Goal: Task Accomplishment & Management: Complete application form

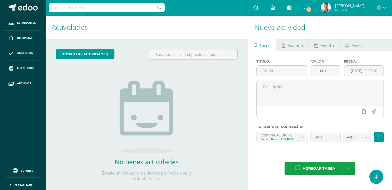
scroll to position [8, 0]
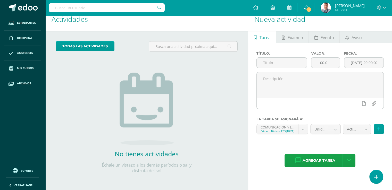
click at [305, 9] on icon at bounding box center [306, 7] width 4 height 5
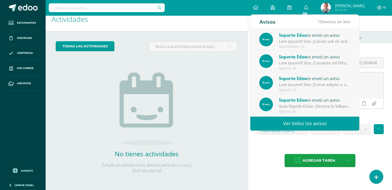
click at [371, 21] on h1 "Nueva actividad" at bounding box center [321, 18] width 132 height 23
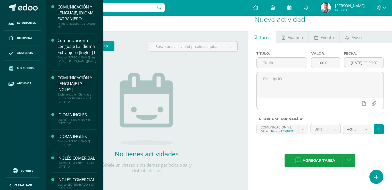
click at [29, 68] on span "Mis cursos" at bounding box center [25, 68] width 17 height 4
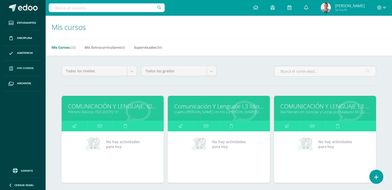
click at [216, 108] on link "Comunicación Y Lenguaje L3 Idioma Extranjero [Inglés] I" at bounding box center [218, 106] width 89 height 8
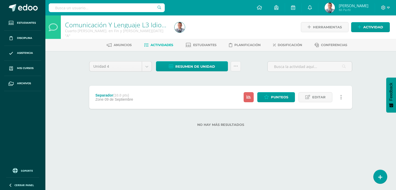
click at [165, 45] on span "Actividades" at bounding box center [162, 45] width 23 height 4
click at [286, 46] on span "Dosificación" at bounding box center [290, 45] width 25 height 4
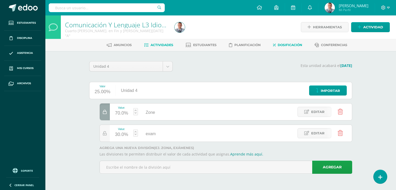
click at [164, 46] on span "Actividades" at bounding box center [162, 45] width 23 height 4
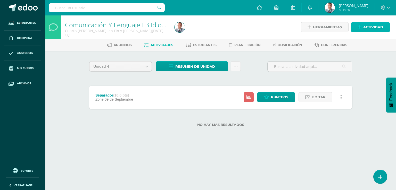
click at [363, 27] on link "Actividad" at bounding box center [370, 27] width 39 height 10
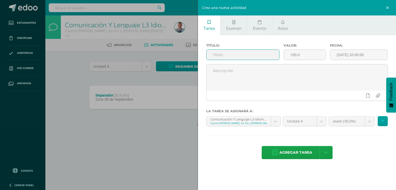
click at [216, 53] on input "text" at bounding box center [243, 55] width 73 height 10
click at [222, 54] on input "particpación" at bounding box center [243, 55] width 73 height 10
click at [215, 55] on input "participación" at bounding box center [243, 55] width 73 height 10
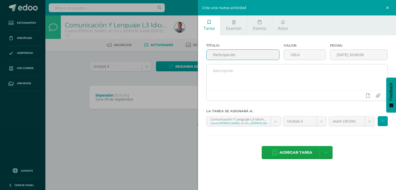
type input "Participación"
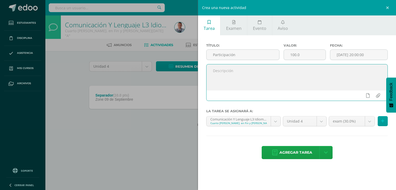
click at [213, 71] on textarea at bounding box center [297, 77] width 181 height 26
click at [231, 70] on textarea "partiicpacion en actividades de aniversario" at bounding box center [297, 77] width 181 height 26
click at [224, 70] on textarea "partiicpación en actividades de aniversario" at bounding box center [297, 77] width 181 height 26
click at [222, 69] on textarea "partiicipación en actividades de aniversario" at bounding box center [297, 77] width 181 height 26
click at [215, 71] on textarea "participación en actividades de aniversario" at bounding box center [297, 77] width 181 height 26
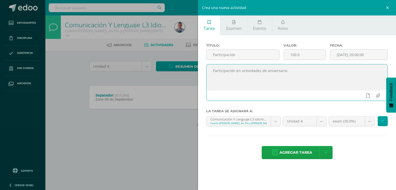
click at [243, 83] on textarea "Participación en actividades de aniversario" at bounding box center [297, 77] width 181 height 26
type textarea "Participación en actividades de aniversario"
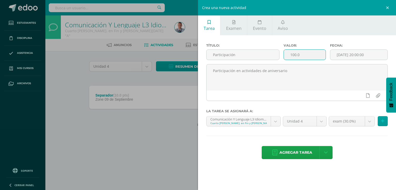
click at [295, 54] on input "100.0" at bounding box center [305, 55] width 42 height 10
click at [313, 55] on input "20.0" at bounding box center [305, 55] width 42 height 10
type input "20.0"
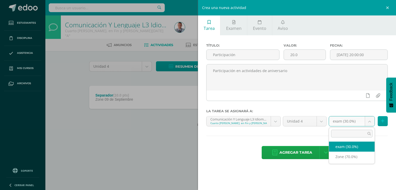
click at [371, 121] on body "Estudiantes Disciplina Asistencia Mis cursos Archivos Soporte Ayuda Reportar un…" at bounding box center [198, 71] width 396 height 143
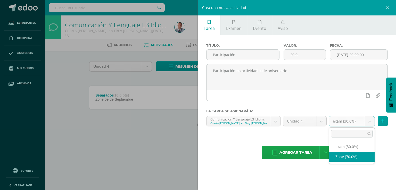
select select "83918"
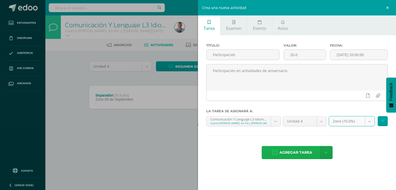
click at [304, 151] on span "Agregar tarea" at bounding box center [296, 153] width 33 height 13
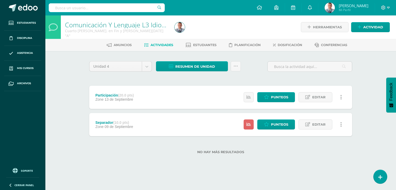
click at [245, 77] on div "Unidad 4 Unidad 1 Unidad 2 Unidad 3 Unidad 4 Resumen de unidad Descargar como H…" at bounding box center [220, 110] width 267 height 99
click at [364, 25] on span "Actividad" at bounding box center [373, 27] width 20 height 10
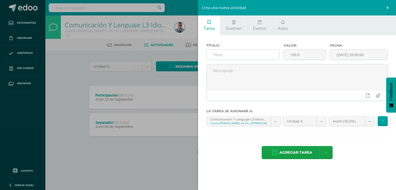
click at [223, 57] on input "text" at bounding box center [243, 55] width 73 height 10
click at [214, 53] on input "technical terminology" at bounding box center [243, 55] width 73 height 10
type input "Technical terminology"
click at [294, 55] on input "100.0" at bounding box center [305, 55] width 42 height 10
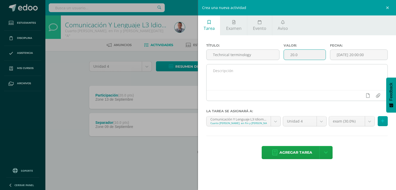
type input "20.0"
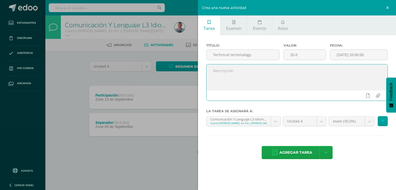
click at [289, 76] on textarea at bounding box center [297, 77] width 181 height 26
click at [216, 70] on textarea "Vaculary" at bounding box center [297, 77] width 181 height 26
click at [223, 70] on textarea "Vocaculary" at bounding box center [297, 77] width 181 height 26
click at [236, 71] on textarea "Vocabulary" at bounding box center [297, 77] width 181 height 26
type textarea "Vocabulary"
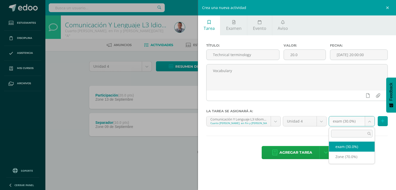
click at [369, 120] on body "Tarea asignada exitosamente Estudiantes Disciplina Asistencia Mis cursos Archiv…" at bounding box center [198, 85] width 396 height 171
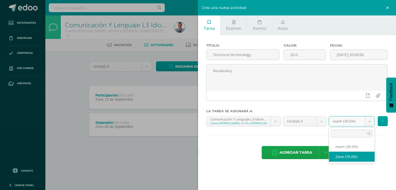
select select "83918"
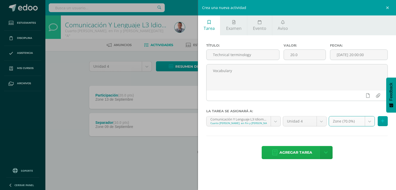
click at [294, 152] on span "Agregar tarea" at bounding box center [296, 153] width 33 height 13
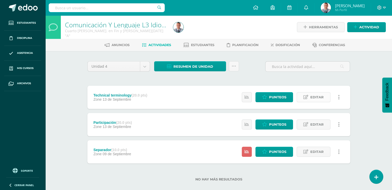
click at [314, 97] on span "Editar" at bounding box center [317, 98] width 13 height 10
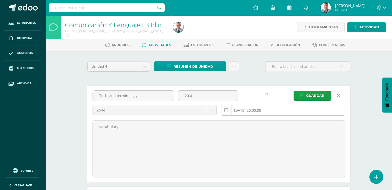
click at [225, 111] on icon at bounding box center [226, 110] width 4 height 4
click at [234, 110] on input "[DATE] 20:00:00" at bounding box center [283, 110] width 124 height 10
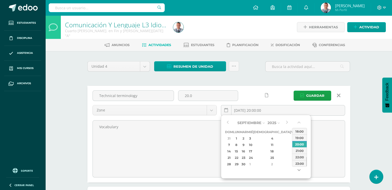
click at [299, 169] on button "button" at bounding box center [299, 172] width 5 height 8
click at [298, 165] on div "4" at bounding box center [300, 164] width 5 height 6
click at [292, 146] on div "10" at bounding box center [294, 145] width 5 height 6
type input "2025-10-10 20:00"
click at [320, 94] on span "Guardar" at bounding box center [315, 96] width 18 height 10
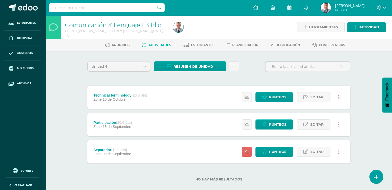
click at [219, 76] on div "Resumen de unidad Descargar como HTML Descargar como PDF Descargar como XLS Sub…" at bounding box center [196, 68] width 89 height 15
click at [162, 123] on div "Participación (20.0 pts) Zone 13 de Septiembre Estatus de Actividad: 18 Estudia…" at bounding box center [218, 124] width 263 height 23
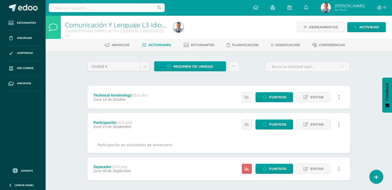
click at [188, 96] on div "Technical terminology (20.0 pts) Zone 10 de Octubre Estatus de Actividad: 18 Es…" at bounding box center [218, 97] width 263 height 23
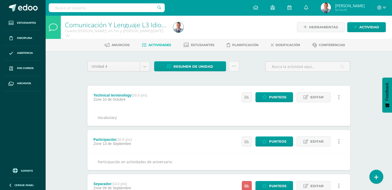
click at [174, 79] on div "Unidad 4 Unidad 1 Unidad 2 Unidad 3 Unidad 4 Resumen de unidad Descargar como H…" at bounding box center [218, 141] width 267 height 160
click at [359, 82] on div "Unidad 4 Unidad 1 Unidad 2 Unidad 3 Unidad 4 Resumen de unidad Descargar como H…" at bounding box center [219, 141] width 284 height 181
click at [365, 27] on span "Actividad" at bounding box center [370, 27] width 20 height 10
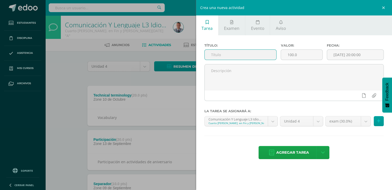
click at [213, 55] on input "text" at bounding box center [241, 55] width 72 height 10
type input "Exam"
click at [341, 55] on input "[DATE] 20:00:00" at bounding box center [355, 55] width 57 height 10
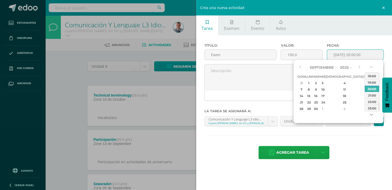
click at [371, 115] on button "button" at bounding box center [372, 116] width 5 height 8
click at [370, 110] on div "4" at bounding box center [372, 109] width 5 height 6
click at [370, 110] on div "1" at bounding box center [372, 109] width 5 height 6
click at [371, 115] on button "button" at bounding box center [372, 116] width 5 height 8
click at [325, 95] on div "12" at bounding box center [322, 96] width 5 height 6
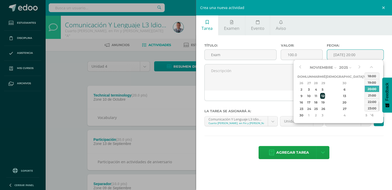
type input "2025-11-12 20:00"
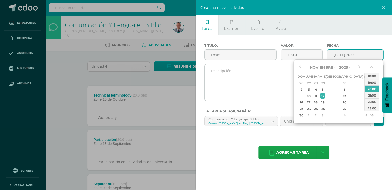
click at [282, 79] on textarea at bounding box center [294, 77] width 179 height 26
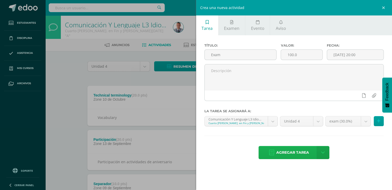
click at [303, 152] on span "Agregar tarea" at bounding box center [292, 153] width 33 height 13
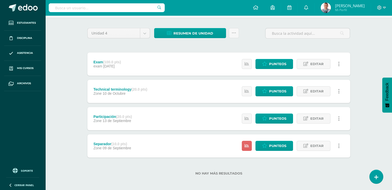
scroll to position [35, 0]
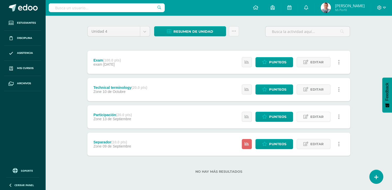
click at [320, 118] on span "Editar" at bounding box center [317, 117] width 13 height 10
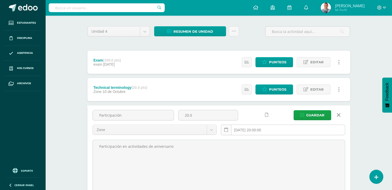
click at [227, 130] on icon at bounding box center [226, 130] width 4 height 4
click at [224, 131] on icon at bounding box center [226, 130] width 4 height 4
click at [268, 131] on input "[DATE] 20:00:00" at bounding box center [283, 130] width 124 height 10
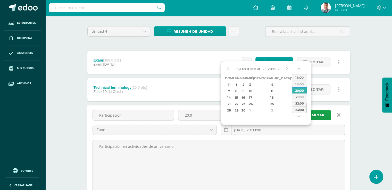
click at [298, 98] on div "20" at bounding box center [300, 98] width 5 height 6
type input "[DATE] 20:00"
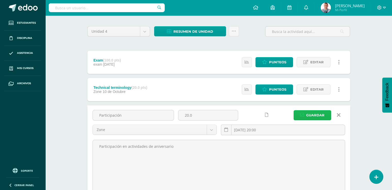
click at [321, 113] on span "Guardar" at bounding box center [315, 116] width 18 height 10
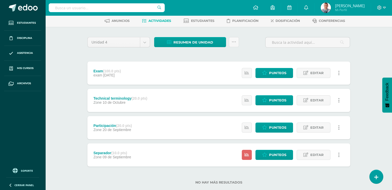
scroll to position [25, 0]
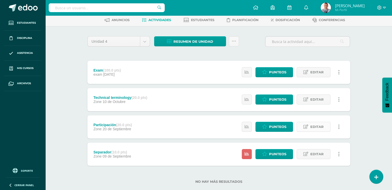
click at [307, 128] on icon at bounding box center [306, 127] width 5 height 4
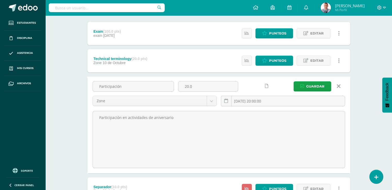
scroll to position [68, 0]
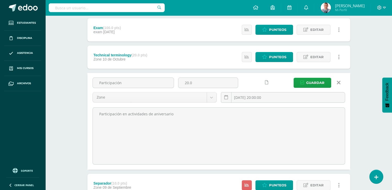
click at [265, 84] on link at bounding box center [267, 83] width 10 height 10
click at [313, 82] on span "Guardar" at bounding box center [315, 83] width 18 height 10
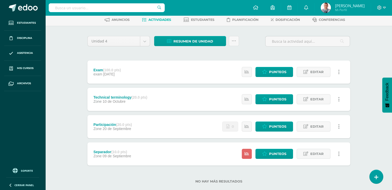
scroll to position [26, 0]
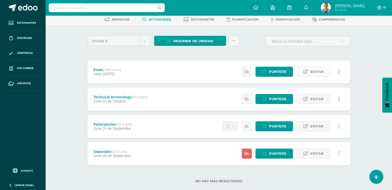
click at [318, 70] on span "Editar" at bounding box center [317, 72] width 13 height 10
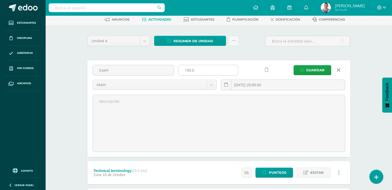
click at [190, 69] on input "100.0" at bounding box center [208, 70] width 60 height 10
type input "30.0"
click at [249, 66] on div at bounding box center [261, 70] width 39 height 10
click at [311, 71] on span "Guardar" at bounding box center [315, 71] width 18 height 10
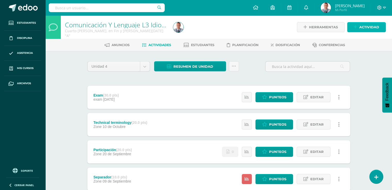
click at [369, 26] on span "Actividad" at bounding box center [370, 27] width 20 height 10
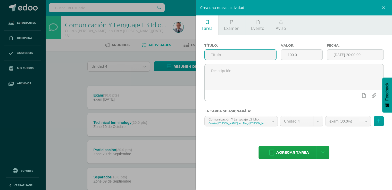
click at [221, 54] on input "text" at bounding box center [241, 55] width 72 height 10
click at [220, 54] on input "oral presentation" at bounding box center [241, 55] width 72 height 10
click at [213, 54] on input "oral Presentation" at bounding box center [241, 55] width 72 height 10
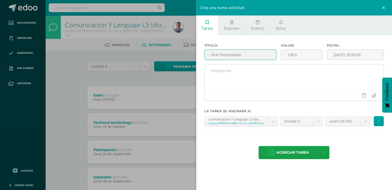
type input "Oral Presentation"
click at [245, 72] on textarea at bounding box center [294, 77] width 179 height 26
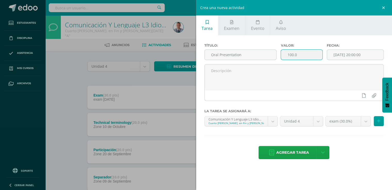
click at [292, 54] on input "100.0" at bounding box center [301, 55] width 41 height 10
click at [305, 54] on input "20.0" at bounding box center [301, 55] width 41 height 10
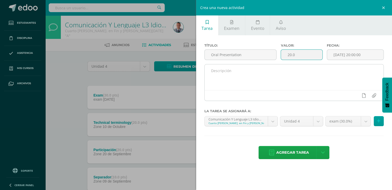
type input "20.0"
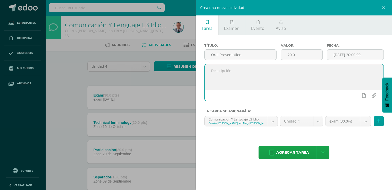
click at [281, 75] on textarea at bounding box center [294, 77] width 179 height 26
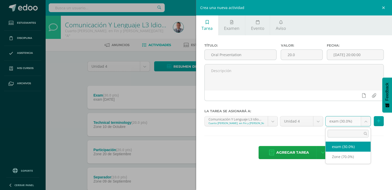
click at [367, 121] on body "La tarea Exam fue editada exitosamente. Estudiantes Disciplina Asistencia Mis c…" at bounding box center [196, 112] width 392 height 225
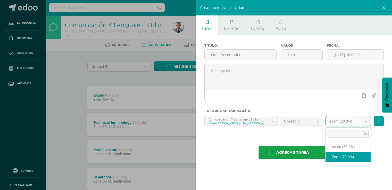
select select "83918"
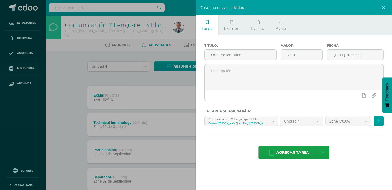
click at [343, 136] on hr at bounding box center [295, 136] width 180 height 1
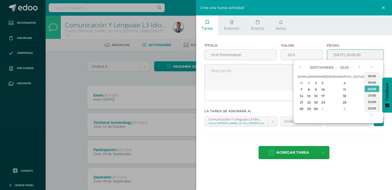
click at [370, 54] on input "[DATE] 20:00:00" at bounding box center [355, 55] width 57 height 10
click at [370, 109] on div "4" at bounding box center [372, 109] width 5 height 6
click at [373, 115] on button "button" at bounding box center [372, 116] width 5 height 8
click at [370, 101] on div "25" at bounding box center [372, 103] width 5 height 6
type input "2025-10-25 20:00"
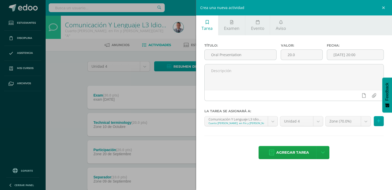
click at [377, 39] on div "Título: Oral Presentation Valor: 20.0 Fecha: 2025-10-25 20:00 La tarea se asign…" at bounding box center [294, 101] width 196 height 133
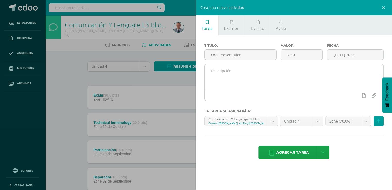
click at [232, 70] on textarea at bounding box center [294, 77] width 179 height 26
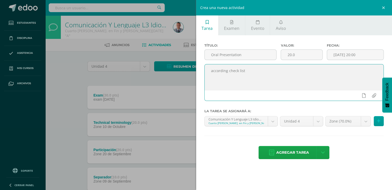
click at [213, 70] on textarea "according check list" at bounding box center [294, 77] width 179 height 26
click at [248, 74] on textarea "According check list" at bounding box center [294, 77] width 179 height 26
click at [271, 75] on textarea "According check list" at bounding box center [294, 77] width 179 height 26
type textarea "According check list"
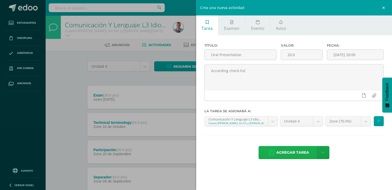
click at [299, 153] on span "Agregar tarea" at bounding box center [292, 153] width 33 height 13
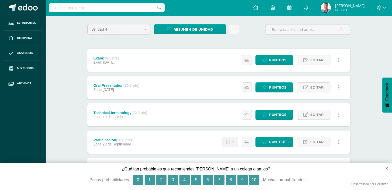
scroll to position [40, 0]
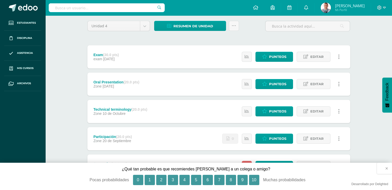
click at [387, 169] on button "×" at bounding box center [384, 168] width 15 height 11
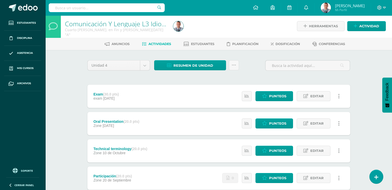
scroll to position [1, 0]
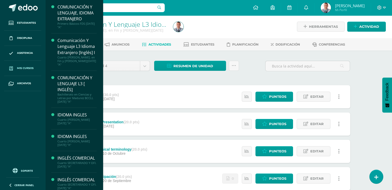
click at [21, 68] on span "Mis cursos" at bounding box center [25, 68] width 17 height 4
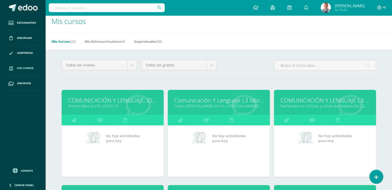
scroll to position [5, 0]
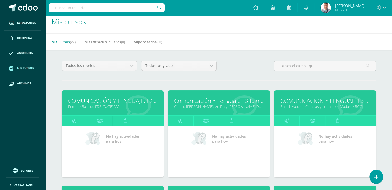
click at [331, 105] on link "Bachillerato en Ciencias y Letras por Madurez BCCLL [DATE] "A"" at bounding box center [325, 106] width 89 height 5
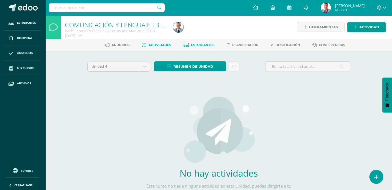
click at [200, 45] on span "Estudiantes" at bounding box center [202, 45] width 23 height 4
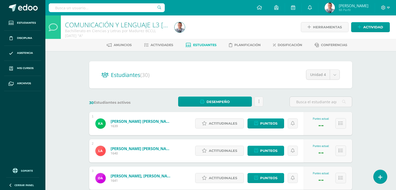
click at [279, 134] on div "Actitudinales Punteos" at bounding box center [248, 123] width 111 height 23
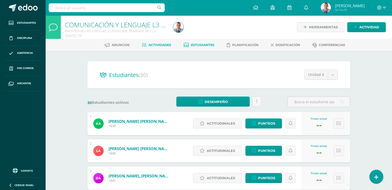
click at [161, 45] on span "Actividades" at bounding box center [160, 45] width 23 height 4
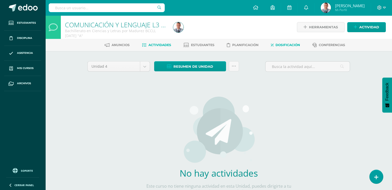
click at [285, 45] on span "Dosificación" at bounding box center [288, 45] width 25 height 4
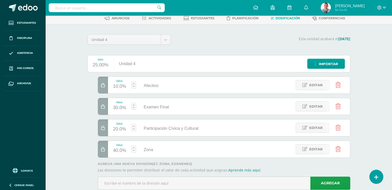
scroll to position [27, 0]
click at [323, 63] on span "Importar" at bounding box center [328, 64] width 19 height 10
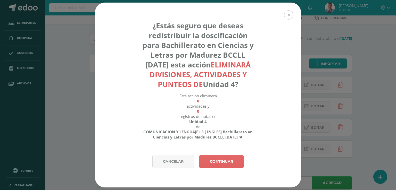
click at [287, 12] on button at bounding box center [288, 14] width 9 height 9
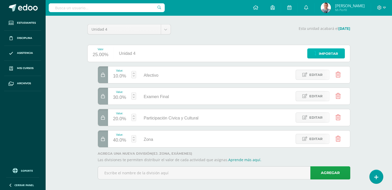
scroll to position [40, 0]
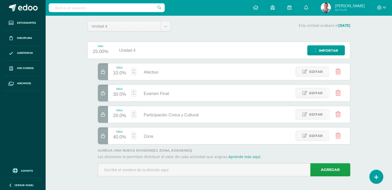
click at [378, 55] on div "COMUNICACIÓN Y LENGUAJE L3 [ INGLÉS] Bachillerato en Ciencias y Letras por Madu…" at bounding box center [218, 83] width 347 height 216
click at [318, 70] on span "Editar" at bounding box center [316, 72] width 13 height 10
click at [167, 73] on input "Afectivo" at bounding box center [169, 72] width 62 height 11
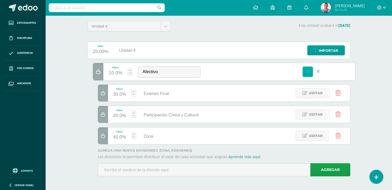
click at [308, 71] on icon at bounding box center [308, 71] width 5 height 5
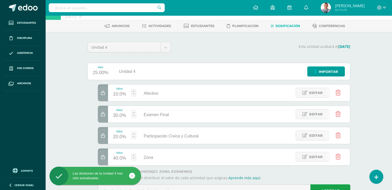
click at [392, 44] on div "COMUNICACIÓN Y LENGUAJE L3 [ INGLÉS] Bachillerato en Ciencias y Letras por Madu…" at bounding box center [218, 104] width 347 height 216
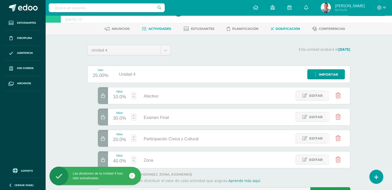
click at [164, 29] on span "Actividades" at bounding box center [160, 29] width 23 height 4
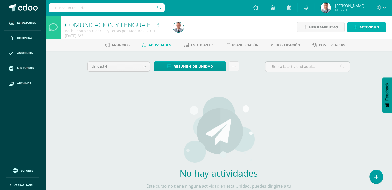
click at [360, 26] on span "Actividad" at bounding box center [370, 27] width 20 height 10
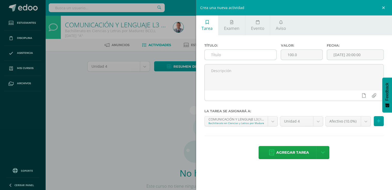
click at [215, 55] on input "text" at bounding box center [241, 55] width 72 height 10
type input "Separador"
click at [291, 54] on input "100.0" at bounding box center [301, 55] width 41 height 10
click at [300, 56] on input "10.0" at bounding box center [301, 55] width 41 height 10
type input "10.0"
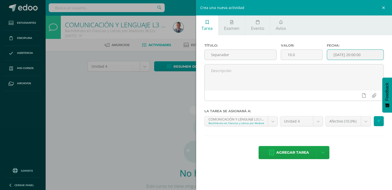
click at [371, 55] on input "[DATE] 20:00:00" at bounding box center [355, 55] width 57 height 10
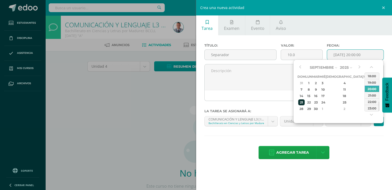
click at [304, 101] on div "21" at bounding box center [301, 103] width 6 height 6
type input "2025-09-21 20:00"
click at [372, 40] on div "Título: Separador Valor: 10.0 Fecha: 2025-09-21 20:00 La tarea se asignará a: C…" at bounding box center [294, 101] width 196 height 133
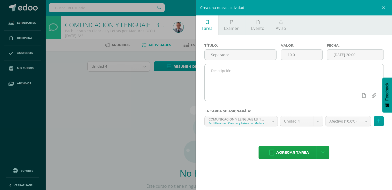
click at [212, 69] on textarea at bounding box center [294, 77] width 179 height 26
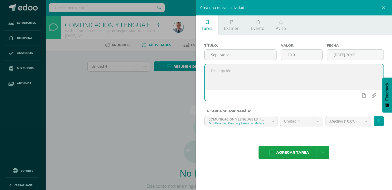
type textarea "e"
click at [317, 70] on textarea "Elaborar el separador de la cuarta unidad de acuerdo a especiifcaciones sociali…" at bounding box center [294, 77] width 179 height 26
click at [323, 79] on textarea "Elaborar el separador de la cuarta unidad de acuerdo a especificaciones sociali…" at bounding box center [294, 77] width 179 height 26
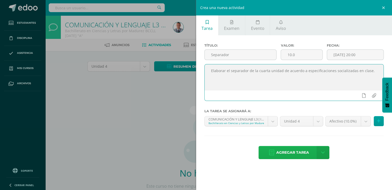
type textarea "Elaborar el separador de la cuarta unidad de acuerdo a especificaciones sociali…"
click at [305, 152] on span "Agregar tarea" at bounding box center [292, 153] width 33 height 13
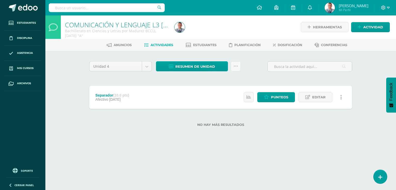
click at [256, 68] on div "Unidad 4 Unidad 1 Unidad 2 Unidad 3 Unidad 4 Resumen de unidad Descargar como H…" at bounding box center [220, 68] width 267 height 15
click at [165, 46] on span "Actividades" at bounding box center [162, 45] width 23 height 4
click at [290, 43] on span "Dosificación" at bounding box center [290, 45] width 25 height 4
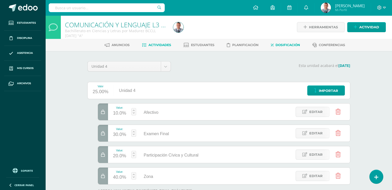
click at [163, 46] on span "Actividades" at bounding box center [160, 45] width 23 height 4
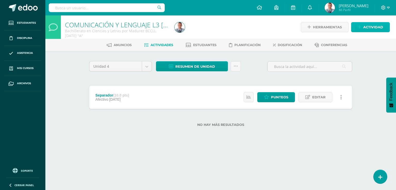
click at [369, 27] on span "Actividad" at bounding box center [373, 27] width 20 height 10
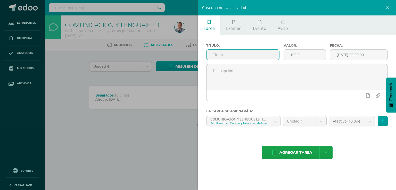
click at [215, 55] on input "text" at bounding box center [243, 55] width 73 height 10
type input "Participación cívica y cultural"
click at [294, 55] on input "100.0" at bounding box center [305, 55] width 42 height 10
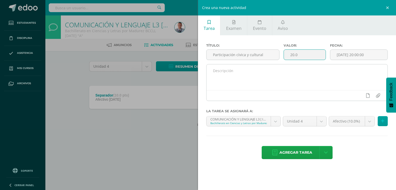
type input "20.0"
click at [313, 74] on textarea at bounding box center [297, 77] width 181 height 26
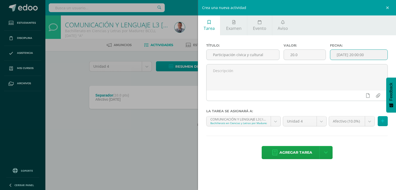
click at [374, 54] on input "[DATE] 20:00:00" at bounding box center [358, 55] width 57 height 10
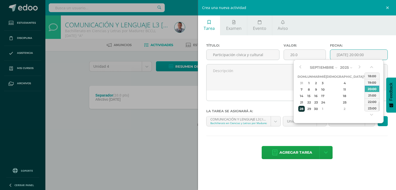
click at [300, 108] on div "28" at bounding box center [301, 109] width 6 height 6
type input "2025-09-28 20:00"
click at [343, 155] on div "Agregar tarea Agregar tarea y ocultar" at bounding box center [297, 153] width 182 height 14
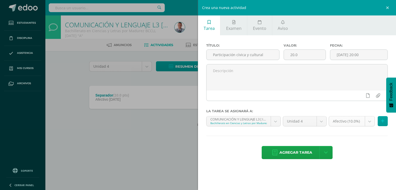
click at [369, 123] on body "Estudiantes Disciplina Asistencia Mis cursos Archivos Soporte Ayuda Reportar un…" at bounding box center [198, 71] width 396 height 143
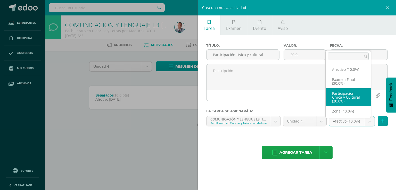
select select "73268"
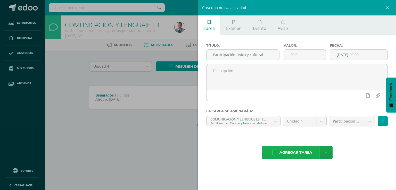
click at [307, 154] on span "Agregar tarea" at bounding box center [296, 153] width 33 height 13
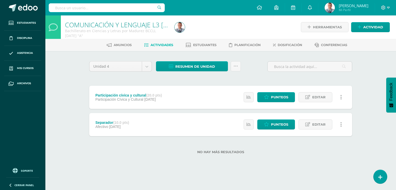
click at [341, 126] on icon at bounding box center [341, 125] width 2 height 6
click at [364, 128] on div "COMUNICACIÓN Y LENGUAJE L3 [ INGLÉS] Bachillerato en Ciencias y Letras por Madu…" at bounding box center [220, 92] width 351 height 155
click at [313, 124] on span "Editar" at bounding box center [318, 125] width 13 height 10
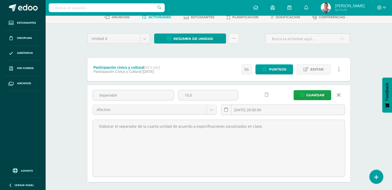
scroll to position [27, 0]
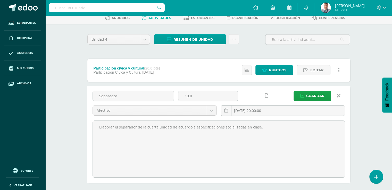
click at [363, 76] on div "COMUNICACIÓN Y LENGUAJE L3 [ INGLÉS] Bachillerato en Ciencias y Letras por Madu…" at bounding box center [218, 102] width 347 height 229
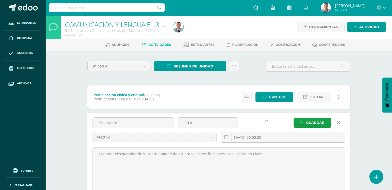
scroll to position [0, 0]
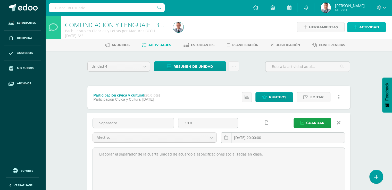
click at [363, 27] on span "Actividad" at bounding box center [370, 27] width 20 height 10
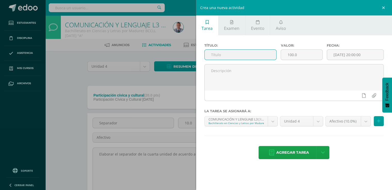
click at [226, 55] on input "text" at bounding box center [241, 55] width 72 height 10
type input "e"
type input "Exam"
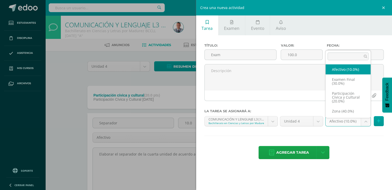
click at [366, 121] on body "Tarea asignada exitosamente Estudiantes Disciplina Asistencia Mis cursos Archiv…" at bounding box center [196, 122] width 392 height 245
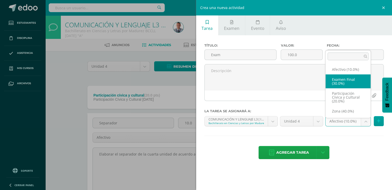
select select "73267"
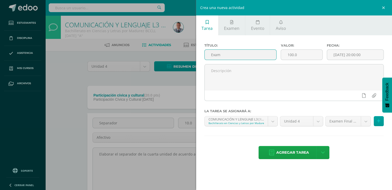
click at [212, 54] on input "Exam" at bounding box center [241, 55] width 72 height 10
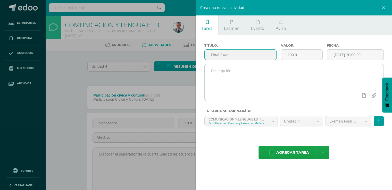
type input "Final Exam"
click at [258, 75] on textarea at bounding box center [294, 77] width 179 height 26
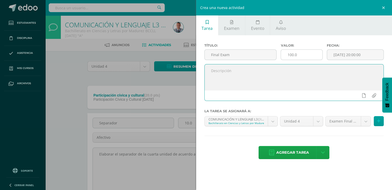
click at [291, 55] on input "100.0" at bounding box center [301, 55] width 41 height 10
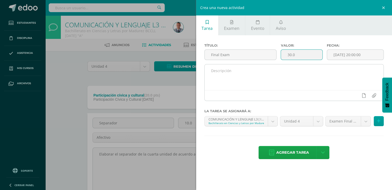
type input "30.0"
click at [297, 78] on textarea at bounding box center [294, 77] width 179 height 26
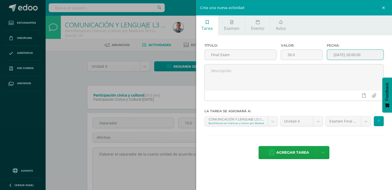
click at [369, 54] on input "[DATE] 20:00:00" at bounding box center [355, 55] width 57 height 10
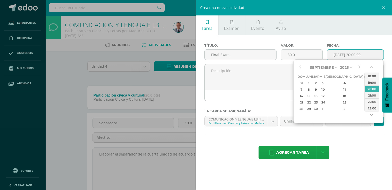
click at [371, 115] on button "button" at bounding box center [372, 116] width 5 height 8
click at [370, 111] on div "4" at bounding box center [372, 109] width 5 height 6
click at [370, 111] on div "1" at bounding box center [372, 109] width 5 height 6
click at [325, 103] on div "19" at bounding box center [322, 103] width 5 height 6
type input "2025-11-19 20:00"
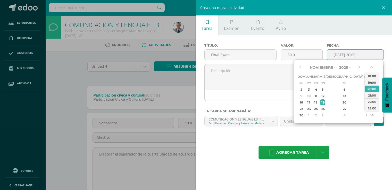
click at [367, 38] on div "Título: Final Exam Valor: 30.0 Fecha: 2025-11-19 20:00 La tarea se asignará a: …" at bounding box center [294, 101] width 196 height 133
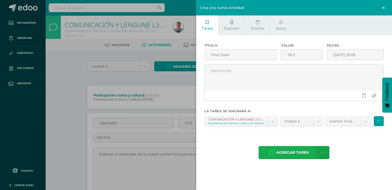
click at [302, 152] on span "Agregar tarea" at bounding box center [292, 153] width 33 height 13
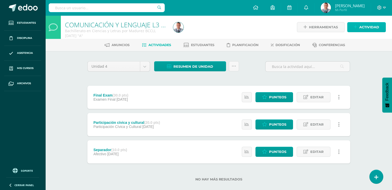
click at [365, 26] on span "Actividad" at bounding box center [370, 27] width 20 height 10
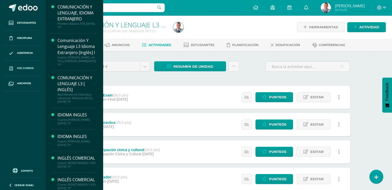
click at [24, 67] on span "Mis cursos" at bounding box center [25, 68] width 17 height 4
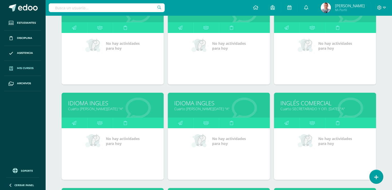
scroll to position [100, 0]
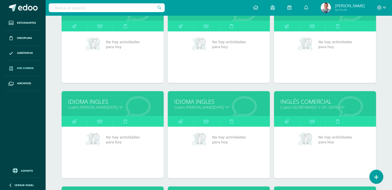
click at [204, 104] on link "IDIOMA INGLES" at bounding box center [218, 102] width 89 height 8
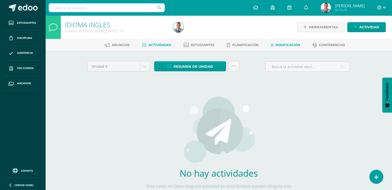
click at [282, 45] on span "Dosificación" at bounding box center [288, 45] width 25 height 4
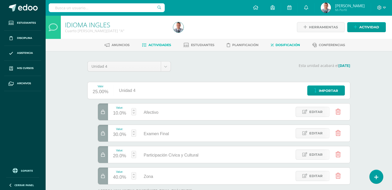
click at [161, 45] on span "Actividades" at bounding box center [160, 45] width 23 height 4
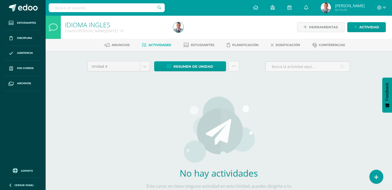
click at [164, 44] on span "Actividades" at bounding box center [160, 45] width 23 height 4
click at [365, 29] on span "Actividad" at bounding box center [370, 27] width 20 height 10
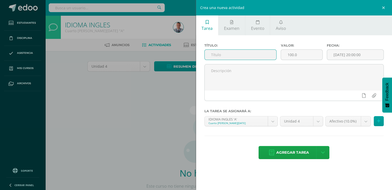
click at [214, 54] on input "text" at bounding box center [241, 55] width 72 height 10
type input "Separador"
click at [292, 54] on input "100.0" at bounding box center [301, 55] width 41 height 10
click at [297, 57] on input "10.0" at bounding box center [301, 55] width 41 height 10
type input "10.0"
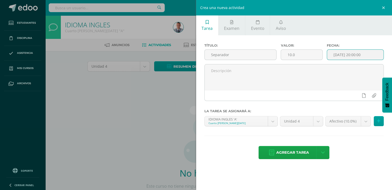
click at [370, 55] on input "[DATE] 20:00:00" at bounding box center [355, 55] width 57 height 10
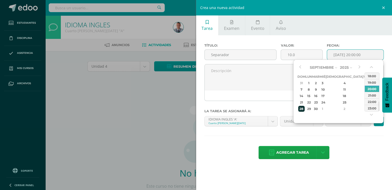
click at [301, 108] on div "28" at bounding box center [301, 109] width 6 height 6
type input "2025-09-28 20:00"
click at [351, 45] on label "Fecha:" at bounding box center [355, 46] width 57 height 4
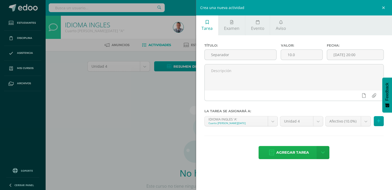
click at [298, 152] on span "Agregar tarea" at bounding box center [292, 153] width 33 height 13
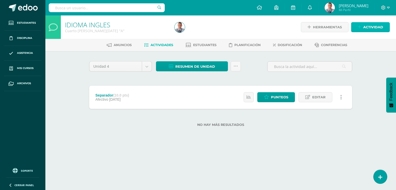
click at [361, 27] on icon at bounding box center [359, 27] width 3 height 4
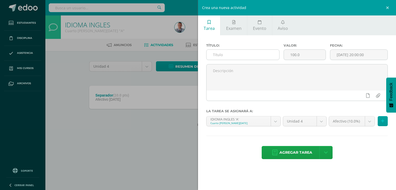
click at [225, 53] on input "text" at bounding box center [243, 55] width 73 height 10
type input "Final Exam"
click at [294, 55] on input "100.0" at bounding box center [305, 55] width 42 height 10
type input "30.0"
click at [371, 121] on body "Tarea asignada exitosamente Estudiantes Disciplina Asistencia Mis cursos Archiv…" at bounding box center [198, 71] width 396 height 143
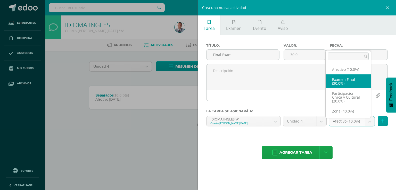
select select "72487"
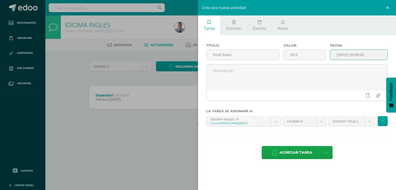
click at [369, 55] on input "[DATE] 20:00:00" at bounding box center [358, 55] width 57 height 10
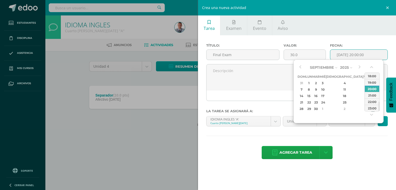
click at [370, 110] on div "4" at bounding box center [372, 109] width 5 height 6
click at [370, 110] on div "1" at bounding box center [372, 109] width 5 height 6
click at [325, 102] on div "19" at bounding box center [322, 103] width 5 height 6
type input "2025-11-19 20:00"
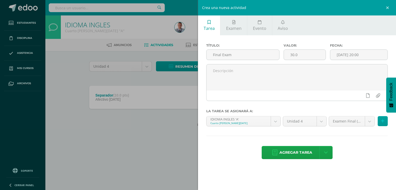
click at [375, 44] on label "Fecha:" at bounding box center [359, 46] width 58 height 4
click at [303, 153] on span "Agregar tarea" at bounding box center [296, 153] width 33 height 13
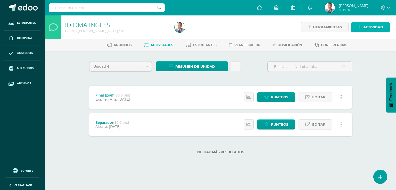
click at [368, 27] on span "Actividad" at bounding box center [373, 27] width 20 height 10
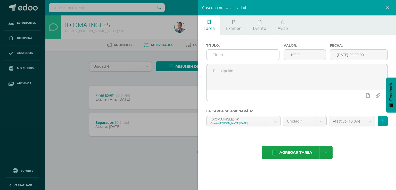
click at [230, 56] on input "text" at bounding box center [243, 55] width 73 height 10
type input "Participa"
click at [372, 55] on input "[DATE] 20:00:00" at bounding box center [358, 55] width 57 height 10
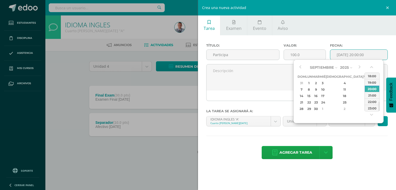
type input "2025-09-13 20:00"
click at [378, 41] on div "Título: Participa Valor: 100.0 Fecha: 2025-09-13 20:00 La tarea se asignará a: …" at bounding box center [297, 101] width 198 height 133
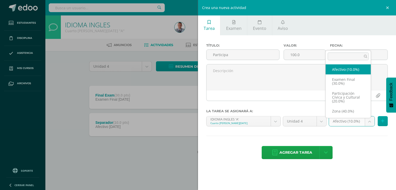
click at [370, 123] on body "Tarea asignada exitosamente Estudiantes Disciplina Asistencia Mis cursos Archiv…" at bounding box center [198, 85] width 396 height 171
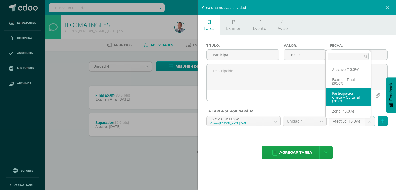
select select "72488"
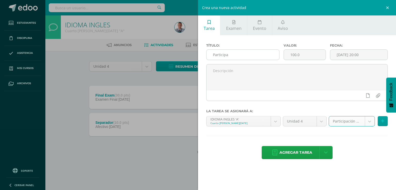
click at [227, 55] on input "Participa" at bounding box center [243, 55] width 73 height 10
type input "ParticipaCión Cívica y Cultural"
click at [295, 54] on input "100.0" at bounding box center [305, 55] width 42 height 10
type input "20.0"
click at [229, 55] on input "ParticipaCión Cívica y Cultural" at bounding box center [243, 55] width 73 height 10
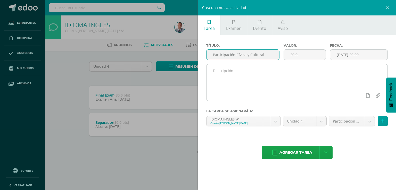
type input "Participación Cívica y Cultural"
click at [229, 72] on textarea at bounding box center [297, 77] width 181 height 26
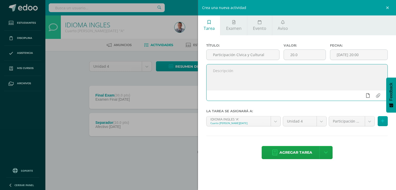
click at [367, 95] on icon at bounding box center [368, 95] width 4 height 5
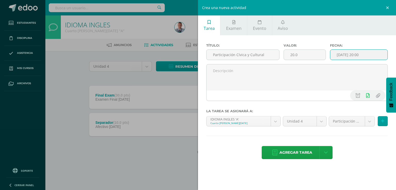
click at [372, 55] on input "2025-09-13 20:00" at bounding box center [358, 55] width 57 height 10
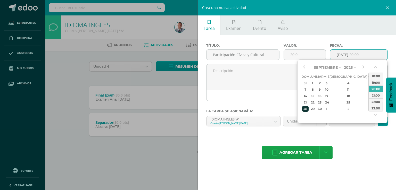
click at [307, 109] on div "28" at bounding box center [305, 109] width 6 height 6
type input "2025-09-28 20:00"
click at [359, 149] on div "Agregar tarea Agregar tarea y ocultar" at bounding box center [297, 153] width 182 height 14
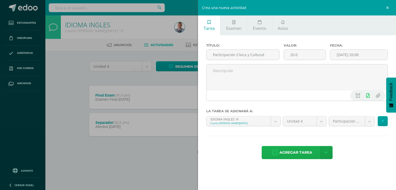
click at [296, 152] on span "Agregar tarea" at bounding box center [296, 153] width 33 height 13
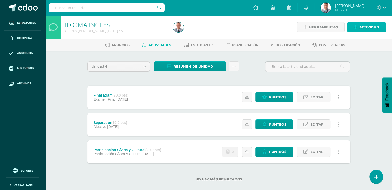
click at [362, 27] on span "Actividad" at bounding box center [370, 27] width 20 height 10
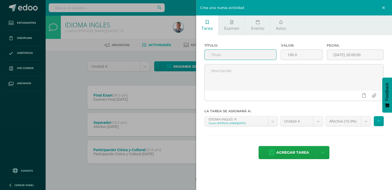
click at [216, 55] on input "text" at bounding box center [241, 55] width 72 height 10
click at [291, 54] on input "100.0" at bounding box center [301, 55] width 41 height 10
type input "20.0"
click at [311, 44] on label "Valor:" at bounding box center [302, 46] width 42 height 4
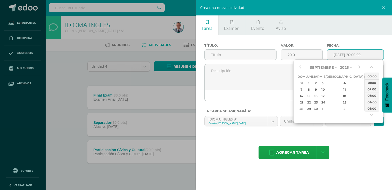
click at [368, 57] on input "[DATE] 20:00:00" at bounding box center [355, 55] width 57 height 10
click at [370, 108] on div "4" at bounding box center [372, 109] width 5 height 6
click at [303, 91] on div "5" at bounding box center [301, 90] width 6 height 6
type input "[DATE] 20:00"
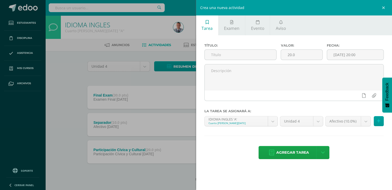
click at [356, 151] on div "Agregar tarea Agregar tarea y ocultar" at bounding box center [295, 153] width 180 height 14
click at [222, 54] on input "text" at bounding box center [241, 55] width 72 height 10
click at [231, 54] on input "Technical TErminology" at bounding box center [241, 55] width 72 height 10
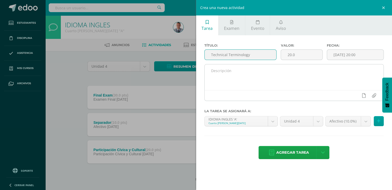
type input "Technical Terminology"
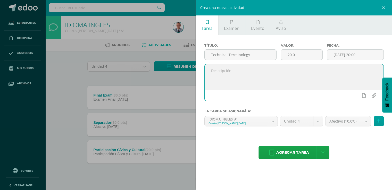
click at [232, 75] on textarea at bounding box center [294, 77] width 179 height 26
click at [244, 73] on textarea "Vocabulary" at bounding box center [294, 77] width 179 height 26
click at [263, 80] on textarea "Vocabulary" at bounding box center [294, 77] width 179 height 26
type textarea "Vocabulary"
click at [365, 122] on body "Tarea asignada exitosamente Estudiantes Disciplina Asistencia Mis cursos Archiv…" at bounding box center [196, 99] width 392 height 198
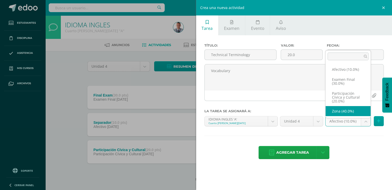
select select "72489"
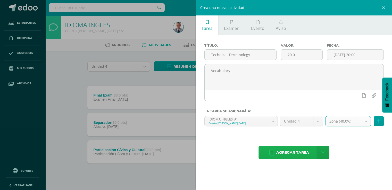
click at [303, 154] on span "Agregar tarea" at bounding box center [292, 153] width 33 height 13
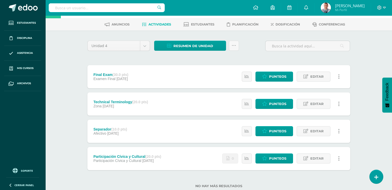
scroll to position [21, 0]
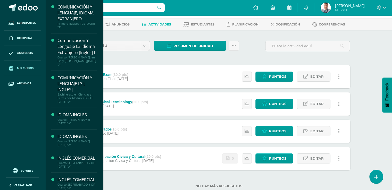
click at [31, 68] on span "Mis cursos" at bounding box center [25, 68] width 17 height 4
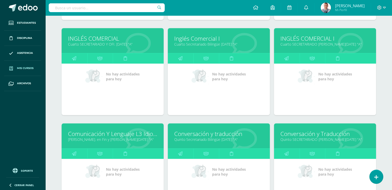
scroll to position [255, 0]
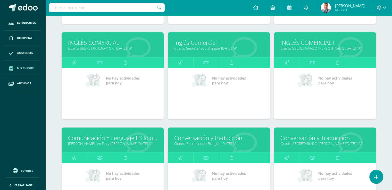
click at [206, 44] on link "Inglés Comercial I" at bounding box center [218, 43] width 89 height 8
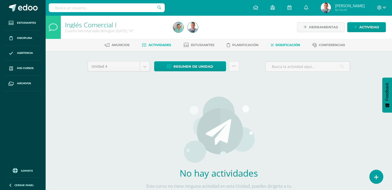
click at [286, 44] on span "Dosificación" at bounding box center [288, 45] width 25 height 4
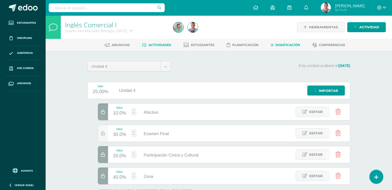
click at [165, 46] on span "Actividades" at bounding box center [160, 45] width 23 height 4
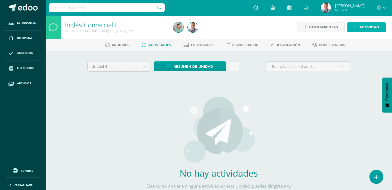
click at [366, 27] on span "Actividad" at bounding box center [370, 27] width 20 height 10
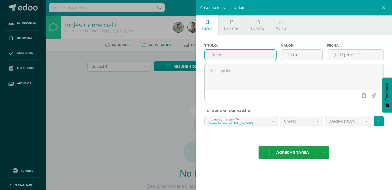
click at [216, 54] on input "text" at bounding box center [241, 55] width 72 height 10
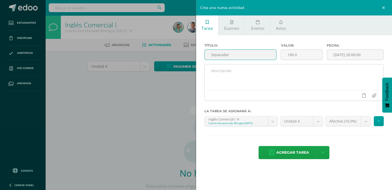
type input "Separador"
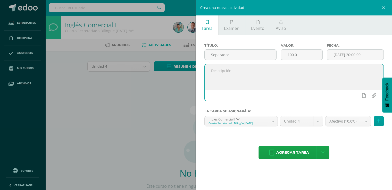
click at [261, 78] on textarea at bounding box center [294, 77] width 179 height 26
click at [292, 55] on input "100.0" at bounding box center [301, 55] width 41 height 10
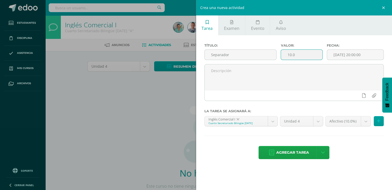
click at [300, 54] on input "10.0" at bounding box center [301, 55] width 41 height 10
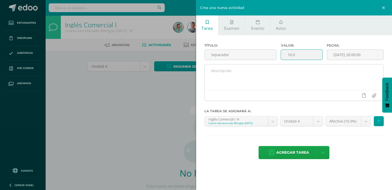
type input "10.0"
click at [302, 81] on textarea at bounding box center [294, 77] width 179 height 26
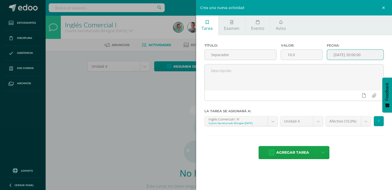
click at [370, 54] on input "[DATE] 20:00:00" at bounding box center [355, 55] width 57 height 10
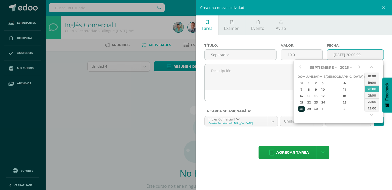
click at [302, 108] on div "28" at bounding box center [301, 109] width 6 height 6
type input "2025-09-28 20:00"
click at [353, 40] on div "Título: Separador Valor: 10.0 Fecha: 2025-09-28 20:00 La tarea se asignará a: I…" at bounding box center [294, 101] width 196 height 133
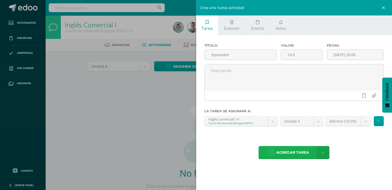
click at [297, 153] on span "Agregar tarea" at bounding box center [292, 153] width 33 height 13
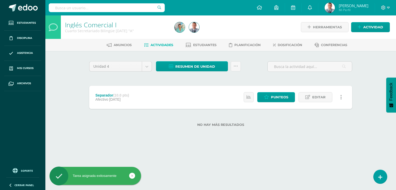
click at [369, 81] on div "Inglés Comercial I Cuarto Secretariado Bilingüe Domingo "A" Herramientas Detall…" at bounding box center [220, 79] width 351 height 128
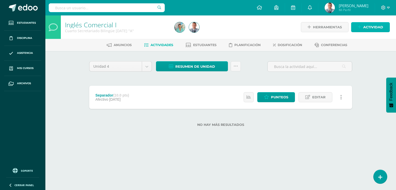
click at [370, 27] on span "Actividad" at bounding box center [373, 27] width 20 height 10
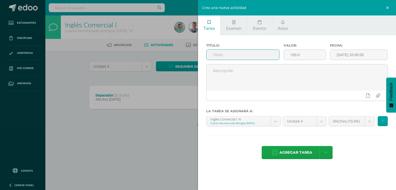
click at [213, 55] on input "text" at bounding box center [243, 55] width 73 height 10
click at [256, 54] on input "Participación Cívica y cultiural" at bounding box center [243, 55] width 73 height 10
click at [267, 53] on input "Participación Cívica y cultural" at bounding box center [243, 55] width 73 height 10
click at [250, 55] on input "Participación Cívica y cultural" at bounding box center [243, 55] width 73 height 10
type input "Participación Cívica y Cultural"
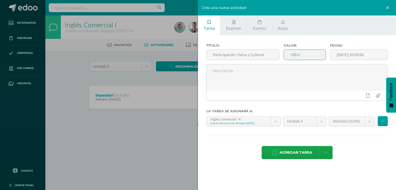
click at [294, 54] on input "100.0" at bounding box center [305, 55] width 42 height 10
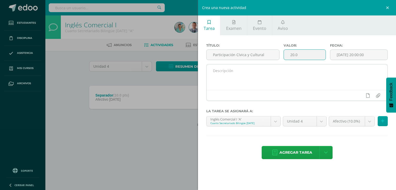
type input "20.0"
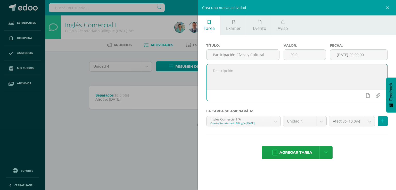
click at [294, 70] on textarea at bounding box center [297, 77] width 181 height 26
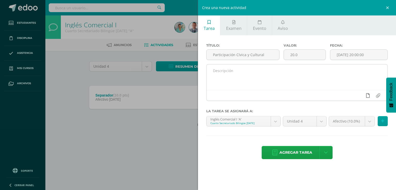
click at [368, 96] on icon at bounding box center [368, 95] width 4 height 5
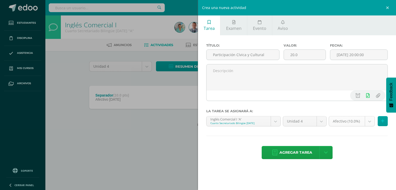
click at [369, 120] on body "Tarea asignada exitosamente Estudiantes Disciplina Asistencia Mis cursos Archiv…" at bounding box center [198, 71] width 396 height 143
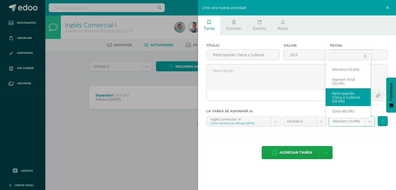
select select "76367"
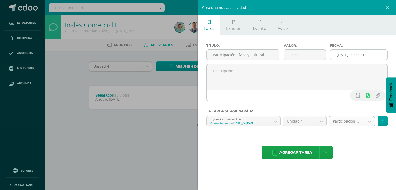
click at [373, 55] on input "[DATE] 20:00:00" at bounding box center [358, 55] width 57 height 10
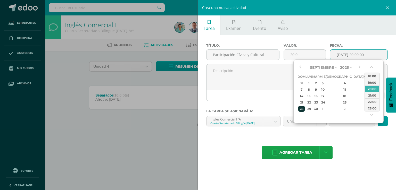
click at [301, 109] on div "28" at bounding box center [301, 109] width 6 height 6
type input "2025-09-28 20:00"
click at [342, 148] on div "Agregar tarea Agregar tarea y ocultar" at bounding box center [297, 153] width 182 height 14
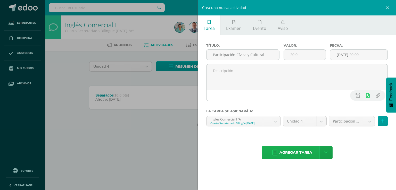
click at [304, 155] on span "Agregar tarea" at bounding box center [296, 153] width 33 height 13
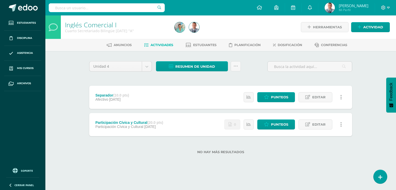
click at [361, 77] on div "Unidad 4 Unidad 1 Unidad 2 Unidad 3 Unidad 4 Resumen de unidad Descargar como H…" at bounding box center [221, 111] width 284 height 120
click at [366, 28] on span "Actividad" at bounding box center [373, 27] width 20 height 10
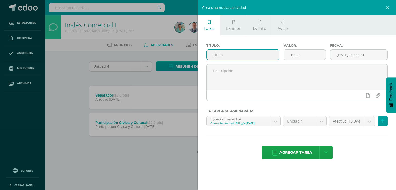
click at [214, 56] on input "text" at bounding box center [243, 55] width 73 height 10
click at [214, 54] on input "final Exam" at bounding box center [243, 55] width 73 height 10
type input "Final Exam"
click at [294, 55] on input "100.0" at bounding box center [305, 55] width 42 height 10
type input "30.0"
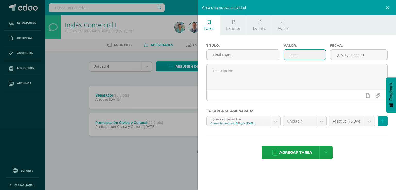
click at [313, 44] on label "Valor:" at bounding box center [305, 46] width 42 height 4
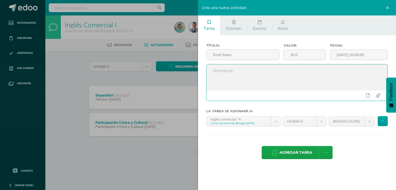
click at [305, 88] on textarea at bounding box center [297, 77] width 181 height 26
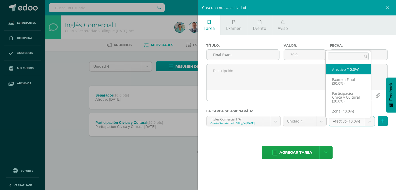
click at [369, 120] on body "Tarea asignada exitosamente Estudiantes Disciplina Asistencia Mis cursos Archiv…" at bounding box center [198, 85] width 396 height 171
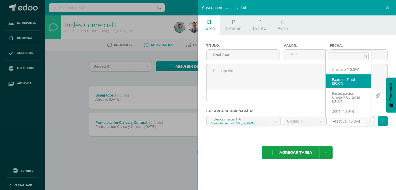
select select "76366"
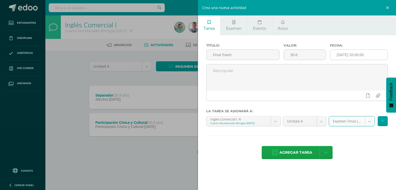
click at [371, 55] on input "[DATE] 20:00:00" at bounding box center [358, 55] width 57 height 10
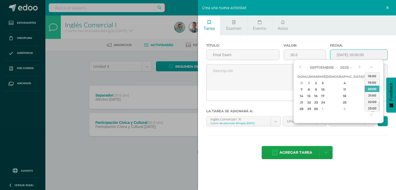
click at [370, 107] on div "4" at bounding box center [372, 109] width 5 height 6
click at [371, 115] on button "button" at bounding box center [372, 116] width 5 height 8
click at [370, 110] on div "1" at bounding box center [372, 109] width 5 height 6
click at [325, 102] on div "19" at bounding box center [322, 103] width 5 height 6
type input "[DATE] 20:00"
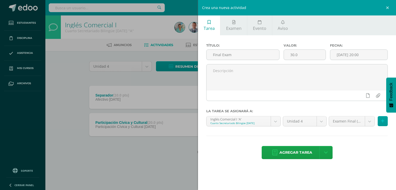
click at [359, 140] on div "Título: Final Exam Valor: 30.0 Fecha: [DATE] 20:00 La tarea se asignará a: Ingl…" at bounding box center [297, 101] width 198 height 133
click at [304, 153] on span "Agregar tarea" at bounding box center [296, 153] width 33 height 13
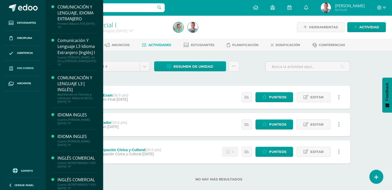
click at [22, 68] on span "Mis cursos" at bounding box center [25, 68] width 17 height 4
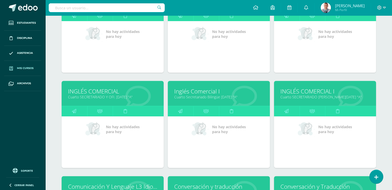
scroll to position [207, 0]
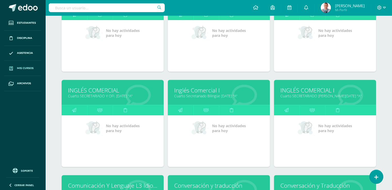
click at [112, 88] on link "INGLÉS COMERCIAL" at bounding box center [112, 90] width 89 height 8
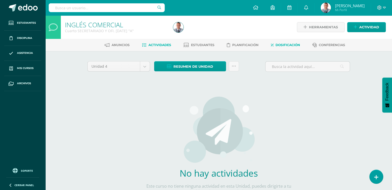
click at [295, 45] on span "Dosificación" at bounding box center [288, 45] width 25 height 4
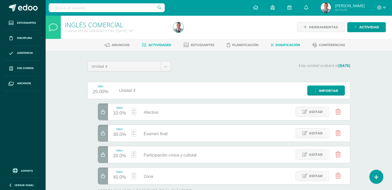
click at [162, 45] on span "Actividades" at bounding box center [160, 45] width 23 height 4
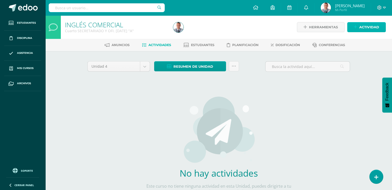
click at [369, 27] on span "Actividad" at bounding box center [370, 27] width 20 height 10
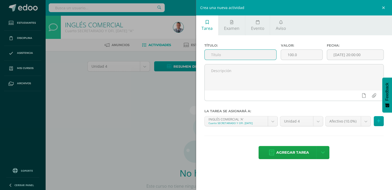
click at [213, 55] on input "text" at bounding box center [241, 55] width 72 height 10
type input "Separador"
click at [291, 55] on input "100.0" at bounding box center [301, 55] width 41 height 10
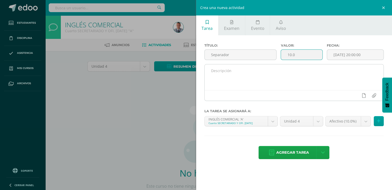
type input "10.0"
click at [308, 70] on textarea at bounding box center [294, 77] width 179 height 26
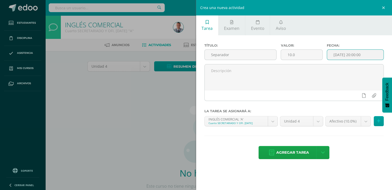
click at [348, 54] on input "[DATE] 20:00:00" at bounding box center [355, 55] width 57 height 10
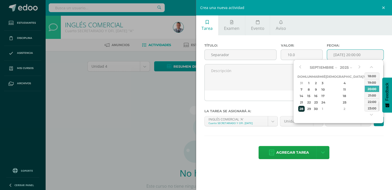
click at [302, 109] on div "28" at bounding box center [301, 109] width 6 height 6
type input "2025-09-28 20:00"
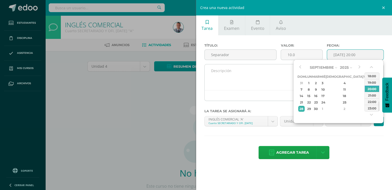
click at [266, 85] on textarea at bounding box center [294, 77] width 179 height 26
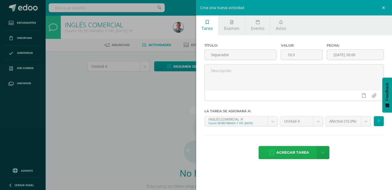
click at [303, 152] on span "Agregar tarea" at bounding box center [292, 153] width 33 height 13
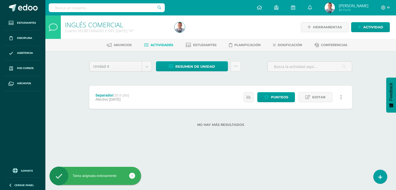
click at [165, 46] on span "Actividades" at bounding box center [162, 45] width 23 height 4
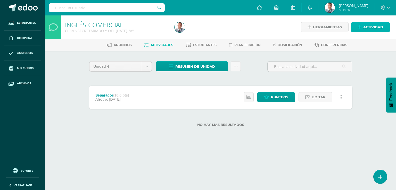
click at [360, 27] on icon at bounding box center [359, 27] width 3 height 4
click at [360, 26] on icon at bounding box center [359, 27] width 3 height 4
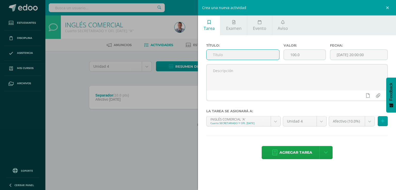
click at [214, 54] on input "text" at bounding box center [243, 55] width 73 height 10
type input "Participación Cívica y Cultural"
click at [294, 54] on input "100.0" at bounding box center [305, 55] width 42 height 10
type input "20.0"
click at [303, 62] on div "Valor: 20.0" at bounding box center [305, 54] width 46 height 21
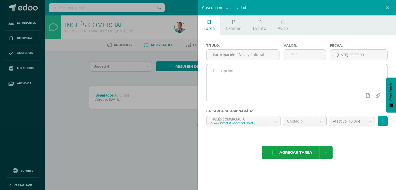
click at [303, 70] on textarea at bounding box center [297, 77] width 181 height 26
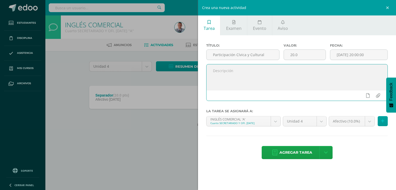
click at [336, 83] on textarea at bounding box center [297, 77] width 181 height 26
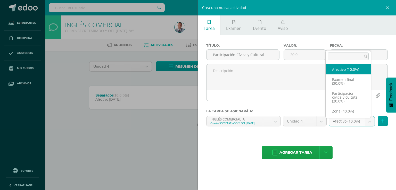
click at [370, 122] on body "Estudiantes Disciplina Asistencia Mis cursos Archivos Soporte Ayuda Reportar un…" at bounding box center [198, 71] width 396 height 143
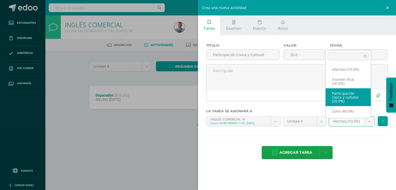
select select "72855"
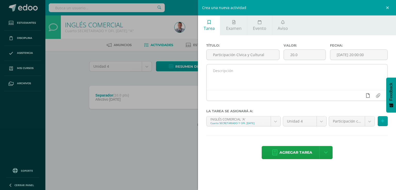
click at [369, 95] on icon at bounding box center [368, 95] width 4 height 5
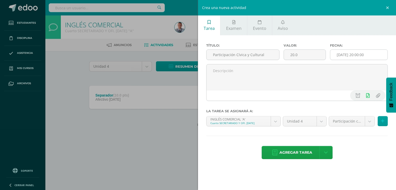
click at [375, 55] on input "[DATE] 20:00:00" at bounding box center [358, 55] width 57 height 10
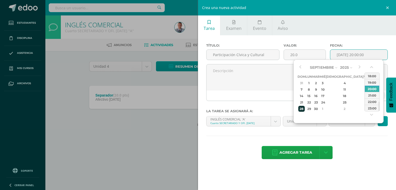
click at [302, 109] on div "28" at bounding box center [301, 109] width 6 height 6
type input "2025-09-28 20:00"
click at [366, 43] on div "Título: Participación Cívica y Cultural Valor: 20.0 Fecha: 2025-09-28 20:00 La …" at bounding box center [297, 101] width 198 height 133
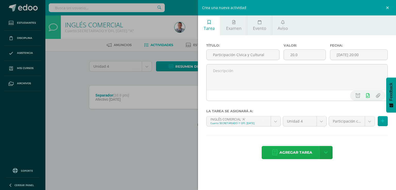
click at [305, 154] on span "Agregar tarea" at bounding box center [296, 153] width 33 height 13
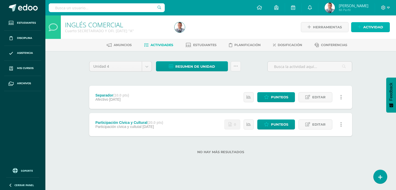
click at [368, 27] on span "Actividad" at bounding box center [373, 27] width 20 height 10
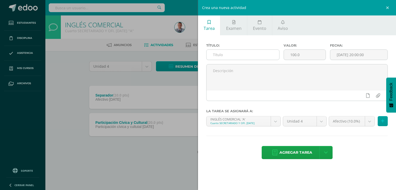
click at [224, 55] on input "text" at bounding box center [243, 55] width 73 height 10
type input "Final Exam"
click at [294, 54] on input "100.0" at bounding box center [305, 55] width 42 height 10
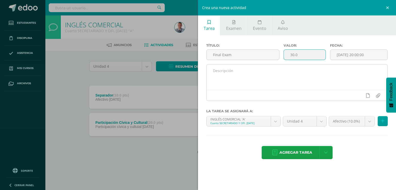
type input "30.0"
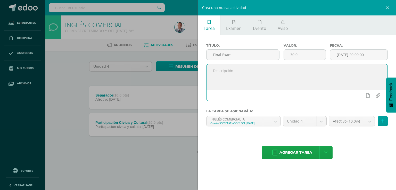
click at [319, 77] on textarea at bounding box center [297, 77] width 181 height 26
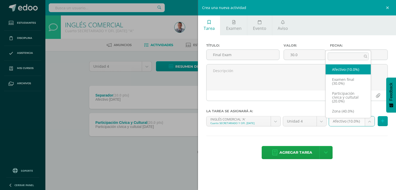
click at [368, 121] on body "Tarea asignada exitosamente Estudiantes Disciplina Asistencia Mis cursos Archiv…" at bounding box center [198, 85] width 396 height 171
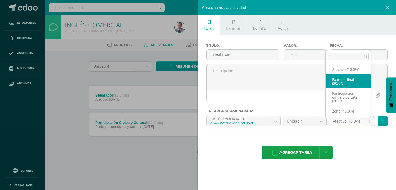
select select "72854"
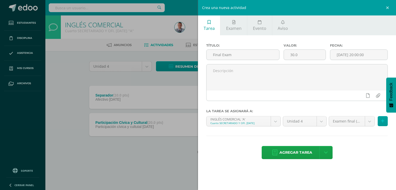
click at [366, 150] on div "Agregar tarea Agregar tarea y ocultar" at bounding box center [297, 153] width 182 height 14
click at [372, 56] on input "[DATE] 20:00:00" at bounding box center [358, 55] width 57 height 10
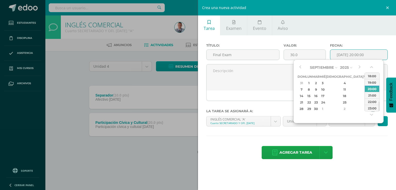
click at [370, 108] on div "4" at bounding box center [372, 109] width 5 height 6
click at [370, 110] on div "1" at bounding box center [372, 109] width 5 height 6
click at [325, 102] on div "19" at bounding box center [322, 103] width 5 height 6
type input "2025-11-19 20:00"
click at [366, 146] on div "Agregar tarea Agregar tarea y ocultar" at bounding box center [297, 153] width 182 height 14
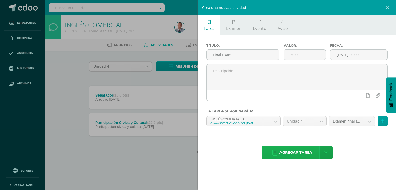
click at [296, 152] on span "Agregar tarea" at bounding box center [296, 153] width 33 height 13
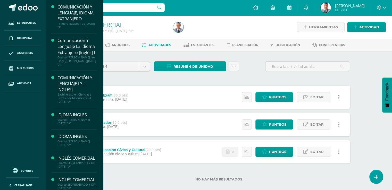
click at [153, 77] on div "Unidad 4 Unidad 1 Unidad 2 Unidad 3 Unidad 4 Resumen de unidad Descargar como H…" at bounding box center [218, 124] width 267 height 126
click at [369, 68] on div "INGLÉS COMERCIAL Cuarto SECRETARIADO Y OFI. [DATE] "A" Herramientas Detalle de …" at bounding box center [218, 106] width 347 height 183
click at [162, 79] on div "Unidad 4 Unidad 1 Unidad 2 Unidad 3 Unidad 4 Resumen de unidad Descargar como H…" at bounding box center [218, 124] width 267 height 126
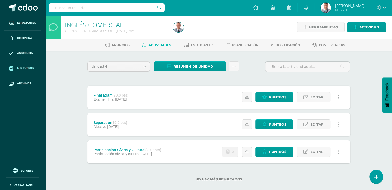
click at [32, 68] on span "Mis cursos" at bounding box center [25, 68] width 17 height 4
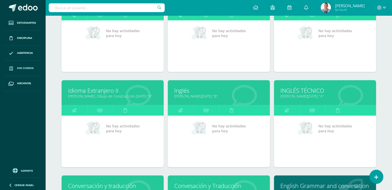
scroll to position [508, 0]
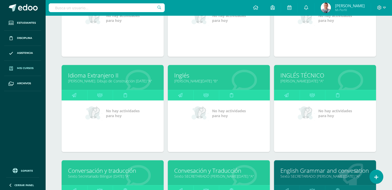
click at [194, 79] on link "[PERSON_NAME][DATE] "B"" at bounding box center [218, 81] width 89 height 5
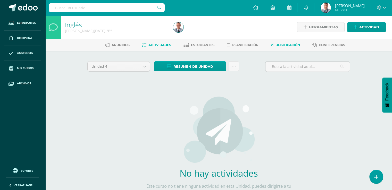
click at [289, 45] on span "Dosificación" at bounding box center [288, 45] width 25 height 4
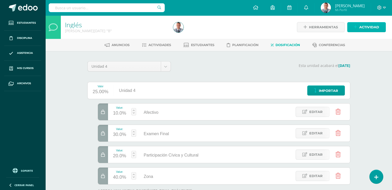
click at [361, 27] on span "Actividad" at bounding box center [370, 27] width 20 height 10
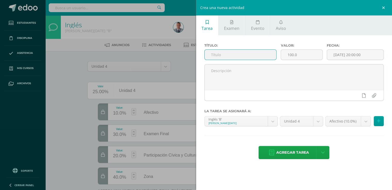
click at [220, 55] on input "text" at bounding box center [241, 55] width 72 height 10
type input "Separador"
click at [292, 55] on input "100.0" at bounding box center [301, 55] width 41 height 10
type input "10.0"
click at [374, 53] on input "[DATE] 20:00:00" at bounding box center [355, 55] width 57 height 10
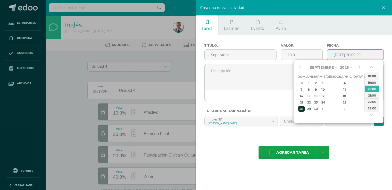
click at [302, 110] on div "28" at bounding box center [301, 109] width 6 height 6
type input "2025-09-28 20:00"
click at [350, 151] on div "Agregar tarea Agregar tarea y ocultar" at bounding box center [295, 153] width 180 height 14
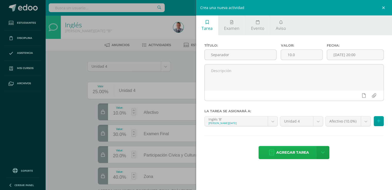
click at [298, 153] on span "Agregar tarea" at bounding box center [292, 153] width 33 height 13
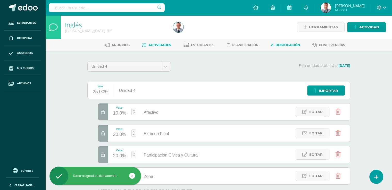
click at [160, 46] on span "Actividades" at bounding box center [160, 45] width 23 height 4
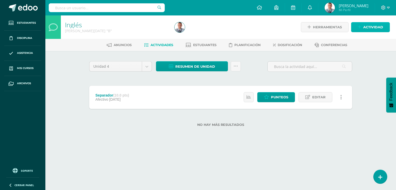
click at [369, 27] on span "Actividad" at bounding box center [373, 27] width 20 height 10
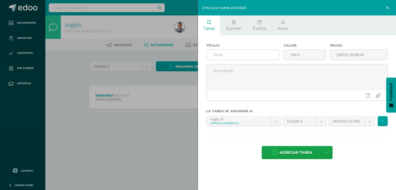
click at [214, 54] on input "text" at bounding box center [243, 55] width 73 height 10
type input "Participación Cívica y Cultural"
click at [294, 54] on input "100.0" at bounding box center [305, 55] width 42 height 10
type input "20.0"
click at [372, 55] on input "[DATE] 20:00:00" at bounding box center [358, 55] width 57 height 10
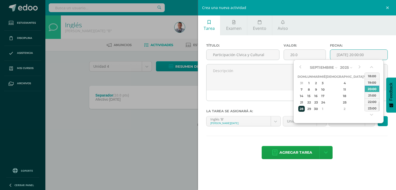
click at [300, 109] on div "28" at bounding box center [301, 109] width 6 height 6
type input "2025-09-28 20:00"
click at [351, 144] on div "Título: Participación Cívica y Cultural Valor: 20.0 Fecha: 2025-09-28 20:00 La …" at bounding box center [297, 101] width 198 height 133
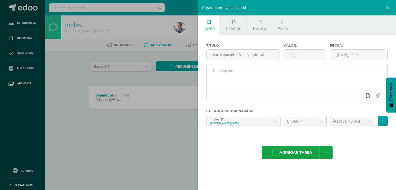
click at [369, 96] on icon at bounding box center [368, 95] width 4 height 5
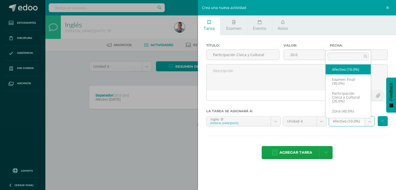
click at [370, 121] on body "Estudiantes Disciplina Asistencia Mis cursos Archivos Soporte Ayuda Reportar un…" at bounding box center [198, 71] width 396 height 143
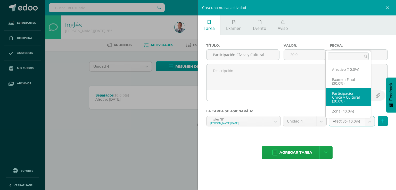
select select "76290"
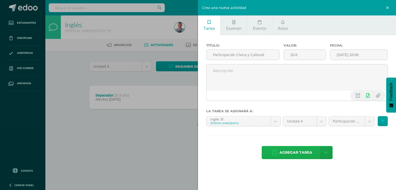
click at [298, 154] on span "Agregar tarea" at bounding box center [296, 153] width 33 height 13
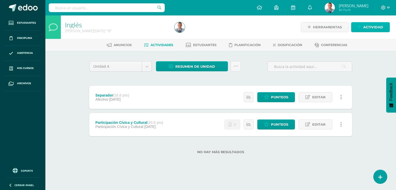
click at [375, 27] on span "Actividad" at bounding box center [373, 27] width 20 height 10
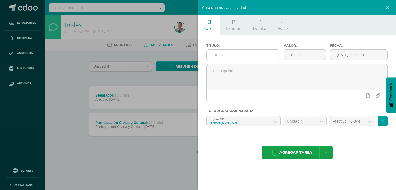
click at [215, 53] on input "text" at bounding box center [243, 55] width 73 height 10
type input "Final Exam"
click at [293, 54] on input "100.0" at bounding box center [305, 55] width 42 height 10
click at [295, 55] on input "100.0" at bounding box center [305, 55] width 42 height 10
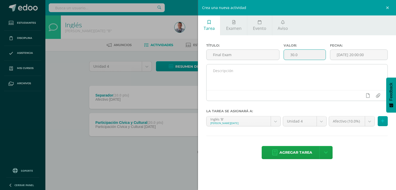
type input "30.0"
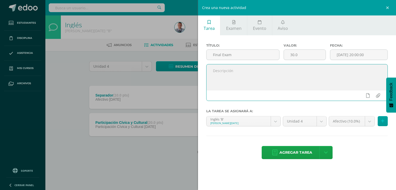
click at [319, 72] on textarea at bounding box center [297, 77] width 181 height 26
click at [314, 44] on label "Valor:" at bounding box center [305, 46] width 42 height 4
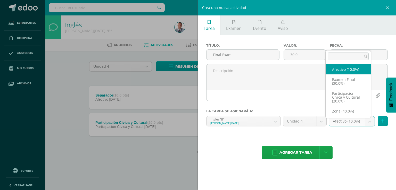
click at [369, 120] on body "Tarea asignada exitosamente Estudiantes Disciplina Asistencia Mis cursos Archiv…" at bounding box center [198, 85] width 396 height 171
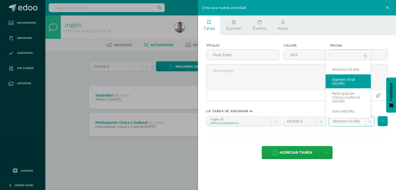
select select "76289"
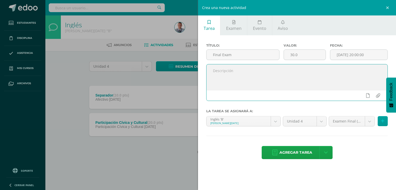
click at [317, 80] on textarea at bounding box center [297, 77] width 181 height 26
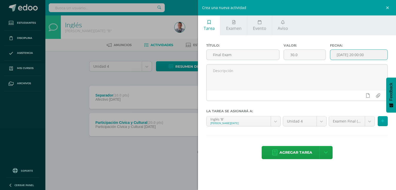
click at [375, 55] on input "[DATE] 20:00:00" at bounding box center [358, 55] width 57 height 10
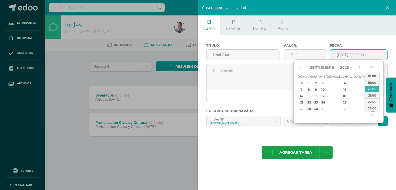
click at [370, 110] on div "4" at bounding box center [372, 109] width 5 height 6
click at [370, 110] on div "1" at bounding box center [372, 109] width 5 height 6
click at [325, 96] on div "12" at bounding box center [322, 96] width 5 height 6
type input "2025-11-12 20:00"
click at [367, 44] on label "Fecha:" at bounding box center [359, 46] width 58 height 4
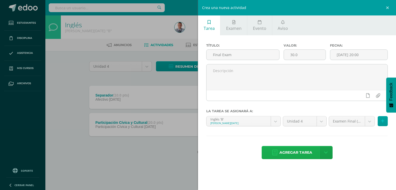
click at [306, 154] on span "Agregar tarea" at bounding box center [296, 153] width 33 height 13
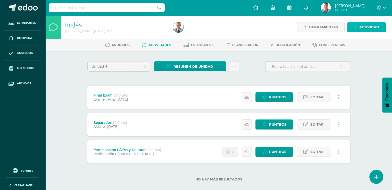
click at [366, 26] on span "Actividad" at bounding box center [370, 27] width 20 height 10
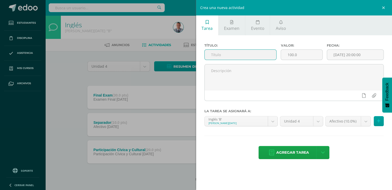
click at [216, 54] on input "text" at bounding box center [241, 55] width 72 height 10
click at [212, 55] on input "technical Terminology" at bounding box center [241, 55] width 72 height 10
type input "Technical Terminology"
click at [292, 54] on input "100.0" at bounding box center [301, 55] width 41 height 10
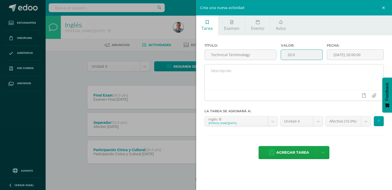
type input "20.0"
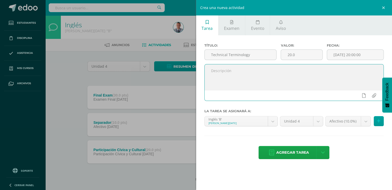
click at [279, 81] on textarea at bounding box center [294, 77] width 179 height 26
click at [252, 74] on textarea "Vocabulary" at bounding box center [294, 77] width 179 height 26
type textarea "Vocabulary"
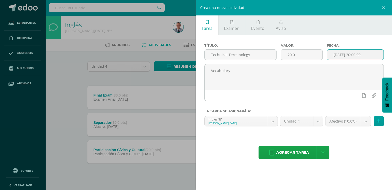
click at [372, 54] on input "[DATE] 20:00:00" at bounding box center [355, 55] width 57 height 10
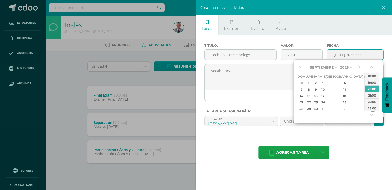
click at [370, 110] on div "4" at bounding box center [372, 109] width 5 height 6
click at [302, 88] on div "5" at bounding box center [301, 90] width 6 height 6
type input "[DATE] 20:00"
click at [347, 42] on div "Título: Technical Terminology Valor: 20.0 Fecha: [DATE] 20:00 Vocabulary La tar…" at bounding box center [294, 101] width 196 height 133
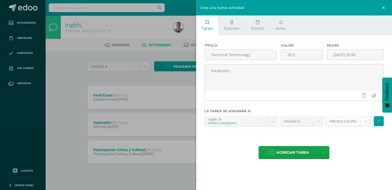
click at [367, 122] on body "Tarea asignada exitosamente Estudiantes Disciplina Asistencia Mis cursos Archiv…" at bounding box center [196, 99] width 392 height 198
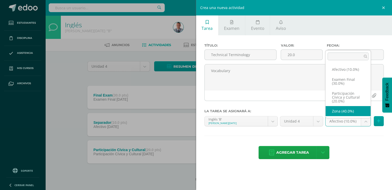
select select "76291"
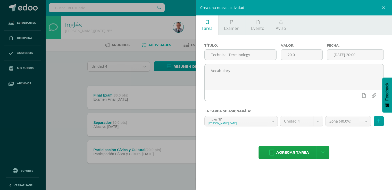
click at [364, 159] on div "Agregar tarea Agregar tarea y ocultar" at bounding box center [295, 153] width 180 height 14
click at [296, 153] on span "Agregar tarea" at bounding box center [292, 153] width 33 height 13
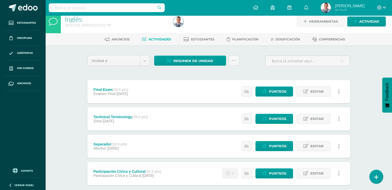
scroll to position [5, 0]
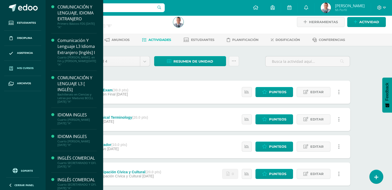
click at [32, 67] on span "Mis cursos" at bounding box center [25, 68] width 17 height 4
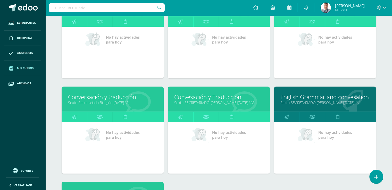
scroll to position [583, 0]
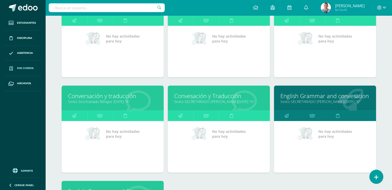
click at [213, 94] on link "Convesación y Traducción" at bounding box center [218, 96] width 89 height 8
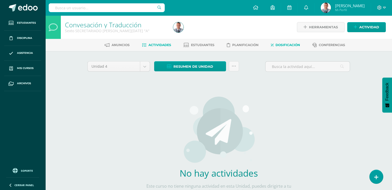
click at [282, 46] on span "Dosificación" at bounding box center [288, 45] width 25 height 4
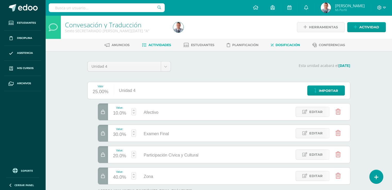
click at [164, 45] on span "Actividades" at bounding box center [160, 45] width 23 height 4
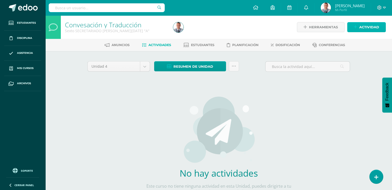
click at [359, 28] on link "Actividad" at bounding box center [366, 27] width 39 height 10
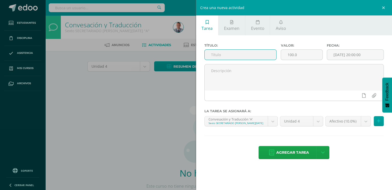
click at [214, 55] on input "text" at bounding box center [241, 55] width 72 height 10
type input "Separador"
click at [291, 54] on input "100.0" at bounding box center [301, 55] width 41 height 10
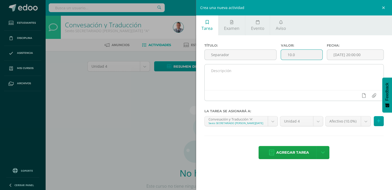
type input "10.0"
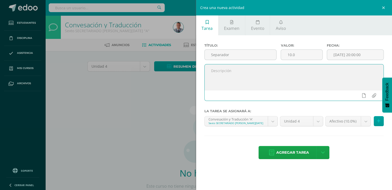
click at [287, 75] on textarea at bounding box center [294, 77] width 179 height 26
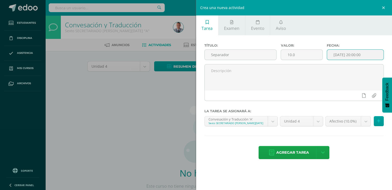
click at [371, 54] on input "[DATE] 20:00:00" at bounding box center [355, 55] width 57 height 10
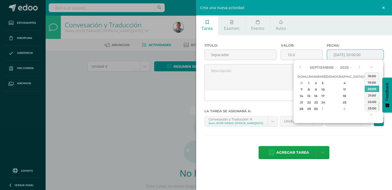
click at [370, 102] on div "27" at bounding box center [372, 103] width 5 height 6
type input "2025-09-27 20:00"
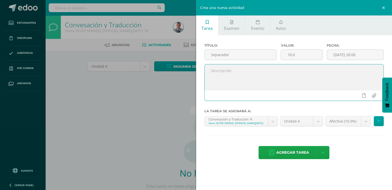
click at [270, 80] on textarea at bounding box center [294, 77] width 179 height 26
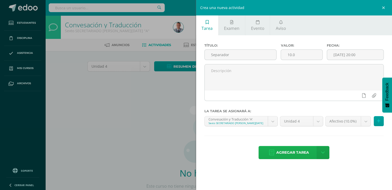
click at [304, 151] on span "Agregar tarea" at bounding box center [292, 153] width 33 height 13
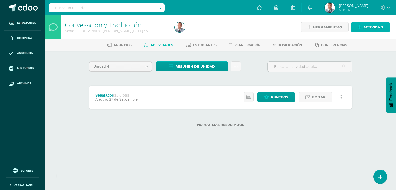
click at [361, 27] on icon at bounding box center [359, 27] width 3 height 4
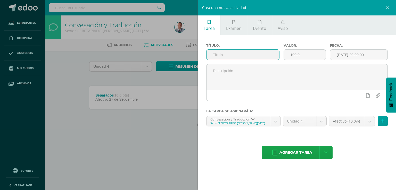
click at [212, 54] on input "text" at bounding box center [243, 55] width 73 height 10
type input "Participación Cívica y Cultural"
click at [294, 54] on input "100.0" at bounding box center [305, 55] width 42 height 10
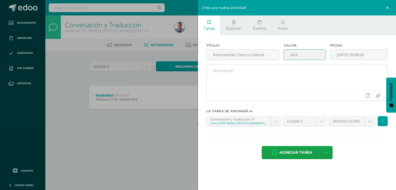
type input "20.0"
click at [335, 75] on textarea at bounding box center [297, 77] width 181 height 26
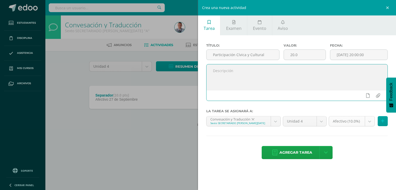
click at [370, 119] on body "Tarea asignada exitosamente Estudiantes Disciplina Asistencia Mis cursos Archiv…" at bounding box center [198, 71] width 396 height 143
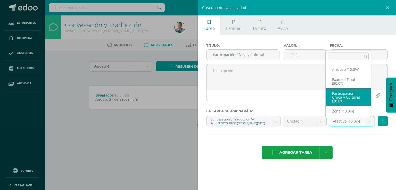
select select "73906"
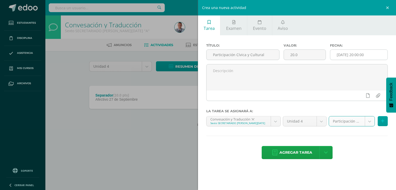
click at [374, 56] on input "[DATE] 20:00:00" at bounding box center [358, 55] width 57 height 10
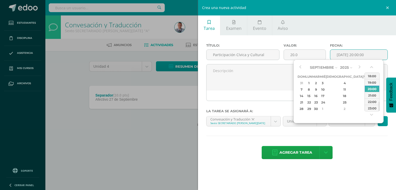
click at [370, 102] on div "27" at bounding box center [372, 103] width 5 height 6
type input "2025-09-27 20:00"
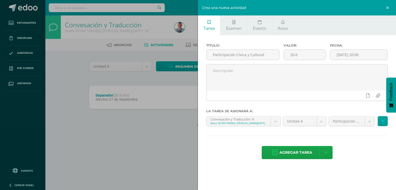
click at [373, 42] on div "Título: Participación Cívica y Cultural Valor: 20.0 Fecha: 2025-09-27 20:00 La …" at bounding box center [297, 101] width 198 height 133
click at [300, 151] on span "Agregar tarea" at bounding box center [296, 153] width 33 height 13
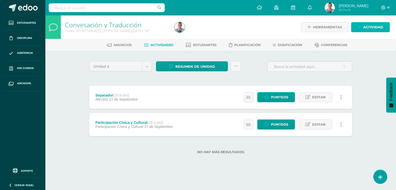
click at [372, 26] on span "Actividad" at bounding box center [373, 27] width 20 height 10
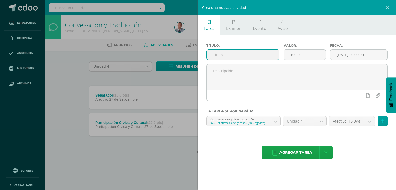
click at [215, 52] on input "text" at bounding box center [243, 55] width 73 height 10
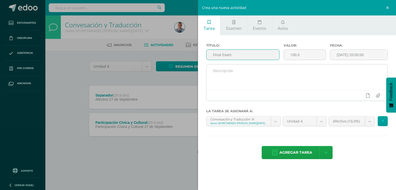
type input "Final Exam"
click at [213, 74] on textarea at bounding box center [297, 77] width 181 height 26
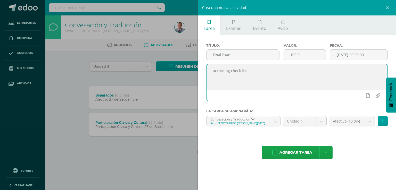
click at [215, 71] on textarea "according check list" at bounding box center [297, 77] width 181 height 26
click at [231, 70] on textarea "According check list" at bounding box center [297, 77] width 181 height 26
click at [258, 78] on textarea "According to check list" at bounding box center [297, 77] width 181 height 26
type textarea "According to check list"
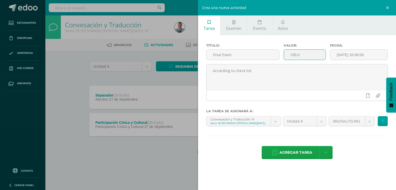
click at [294, 54] on input "100.0" at bounding box center [305, 55] width 42 height 10
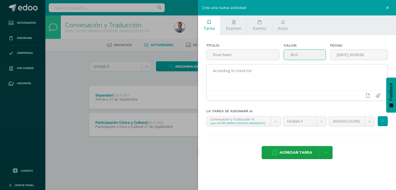
type input "30.0"
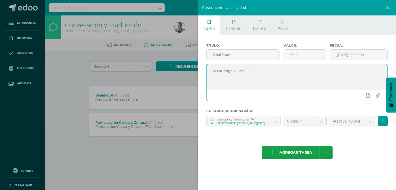
click at [330, 67] on textarea "According to check list" at bounding box center [297, 77] width 181 height 26
click at [368, 96] on icon at bounding box center [368, 95] width 4 height 5
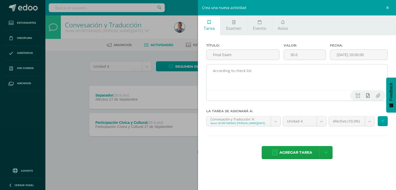
click at [369, 94] on icon at bounding box center [368, 95] width 4 height 5
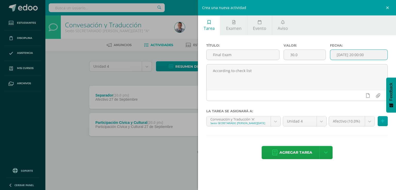
click at [373, 55] on input "2025-09-13 20:00:00" at bounding box center [358, 55] width 57 height 10
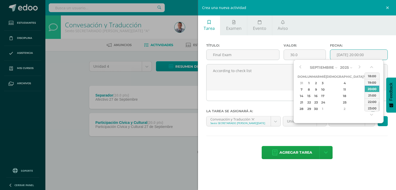
click at [370, 110] on div "4" at bounding box center [372, 109] width 5 height 6
click at [370, 109] on div "1" at bounding box center [372, 109] width 5 height 6
click at [325, 96] on div "12" at bounding box center [322, 96] width 5 height 6
type input "2025-11-12 20:00"
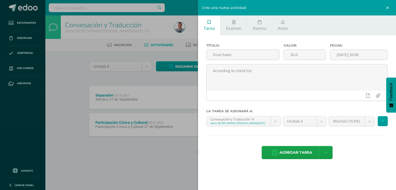
click at [364, 140] on div "Título: Final Exam Valor: 30.0 Fecha: 2025-11-12 20:00 According to check list …" at bounding box center [297, 101] width 198 height 133
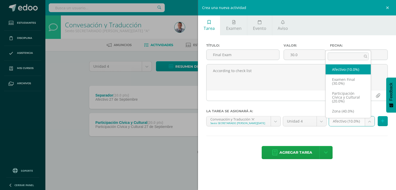
click at [369, 121] on body "Tarea asignada exitosamente Estudiantes Disciplina Asistencia Mis cursos Archiv…" at bounding box center [198, 85] width 396 height 171
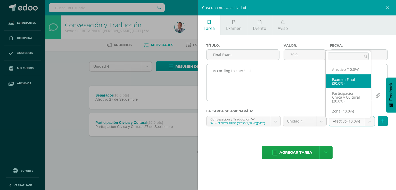
select select "73905"
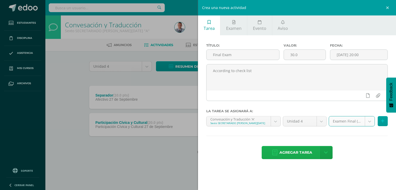
click at [312, 153] on link "Agregar tarea" at bounding box center [292, 152] width 61 height 13
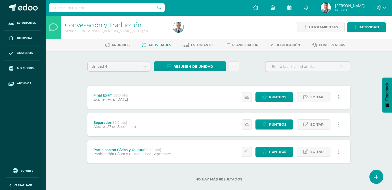
click at [353, 68] on div "Unidad 4 Unidad 1 Unidad 2 Unidad 3 Unidad 4 Resumen de unidad Descargar como H…" at bounding box center [219, 124] width 284 height 147
click at [250, 76] on div "Unidad 4 Unidad 1 Unidad 2 Unidad 3 Unidad 4 Resumen de unidad Descargar como H…" at bounding box center [218, 124] width 267 height 126
click at [124, 76] on div "Unidad 4 Unidad 1 Unidad 2 Unidad 3 Unidad 4 Resumen de unidad Descargar como H…" at bounding box center [218, 124] width 267 height 126
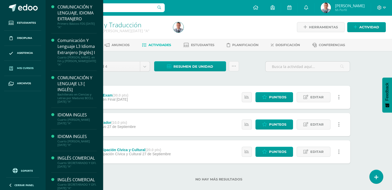
click at [29, 69] on span "Mis cursos" at bounding box center [25, 68] width 17 height 4
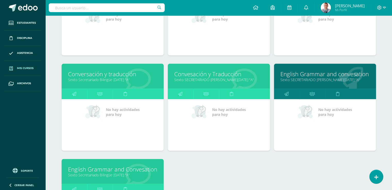
scroll to position [606, 0]
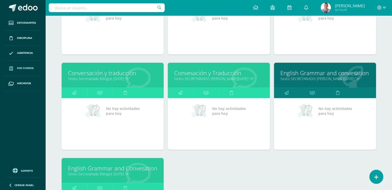
click at [117, 72] on link "Conversación y traducción" at bounding box center [112, 73] width 89 height 8
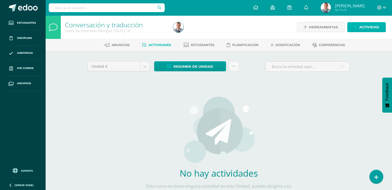
click at [358, 29] on link "Actividad" at bounding box center [366, 27] width 39 height 10
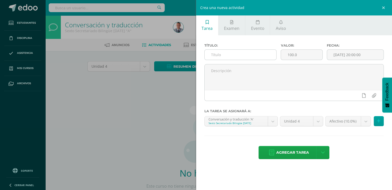
click at [211, 52] on input "text" at bounding box center [241, 55] width 72 height 10
type input "Separador"
click at [292, 54] on input "100.0" at bounding box center [301, 55] width 41 height 10
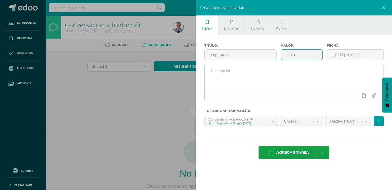
type input "10.0"
click at [310, 77] on textarea at bounding box center [294, 77] width 179 height 26
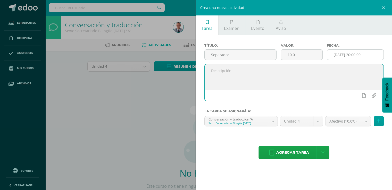
click at [368, 56] on input "2025-09-13 20:00:00" at bounding box center [355, 55] width 57 height 10
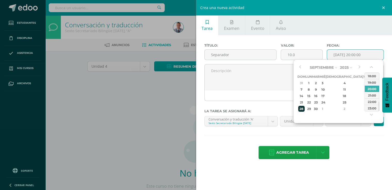
click at [304, 110] on div "28" at bounding box center [301, 109] width 6 height 6
type input "2025-09-28 20:00"
click at [352, 150] on div "Agregar tarea Agregar tarea y ocultar" at bounding box center [295, 153] width 180 height 14
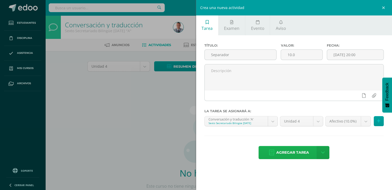
click at [299, 152] on span "Agregar tarea" at bounding box center [292, 153] width 33 height 13
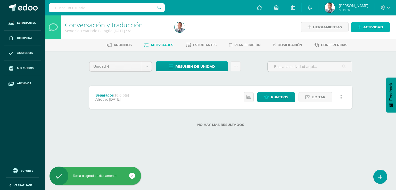
click at [370, 27] on span "Actividad" at bounding box center [373, 27] width 20 height 10
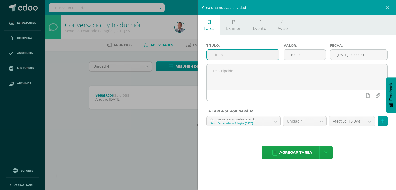
click at [223, 54] on input "text" at bounding box center [243, 55] width 73 height 10
type input "Participación Cívica y Cultural"
click at [295, 54] on input "100.0" at bounding box center [305, 55] width 42 height 10
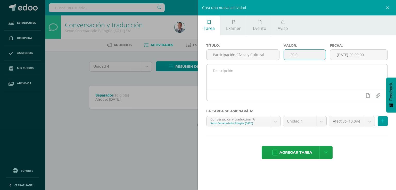
type input "20.0"
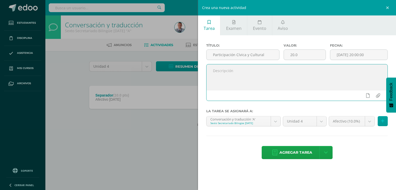
click at [319, 74] on textarea at bounding box center [297, 77] width 181 height 26
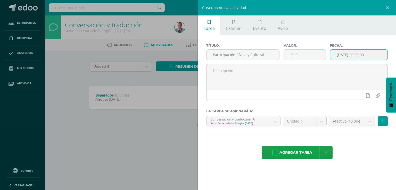
click at [376, 54] on input "[DATE] 20:00:00" at bounding box center [358, 55] width 57 height 10
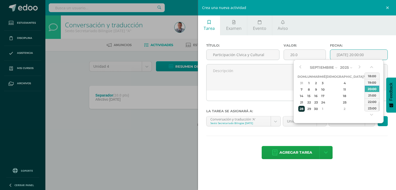
click at [304, 108] on div "28" at bounding box center [301, 109] width 6 height 6
type input "2025-09-28 20:00"
click at [362, 155] on div "Agregar tarea Agregar tarea y ocultar" at bounding box center [297, 153] width 182 height 14
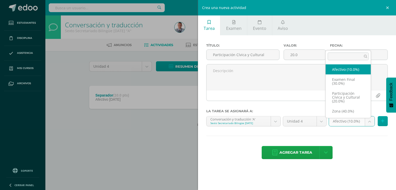
click at [370, 123] on body "Tarea asignada exitosamente Estudiantes Disciplina Asistencia Mis cursos Archiv…" at bounding box center [198, 71] width 396 height 143
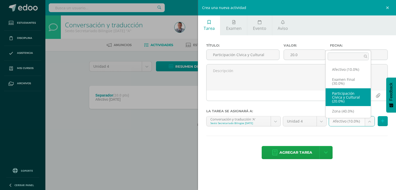
select select "77797"
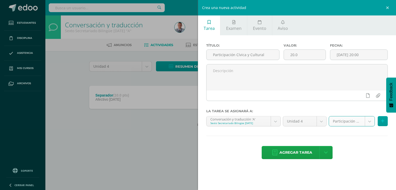
click at [374, 142] on div "Título: Participación Cívica y Cultural Valor: 20.0 Fecha: 2025-09-28 20:00 La …" at bounding box center [297, 101] width 198 height 133
click at [303, 153] on span "Agregar tarea" at bounding box center [296, 153] width 33 height 13
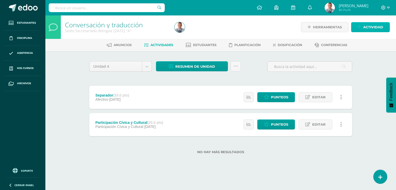
click at [375, 27] on span "Actividad" at bounding box center [373, 27] width 20 height 10
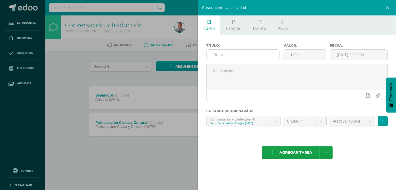
click at [214, 53] on input "text" at bounding box center [243, 55] width 73 height 10
click at [224, 55] on input "Final exam" at bounding box center [243, 55] width 73 height 10
type input "Final Exam"
click at [294, 55] on input "100.0" at bounding box center [305, 55] width 42 height 10
type input "30.0"
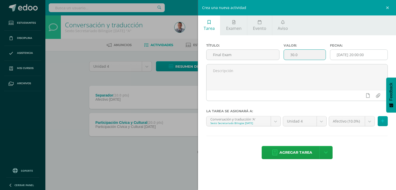
click at [374, 55] on input "[DATE] 20:00:00" at bounding box center [358, 55] width 57 height 10
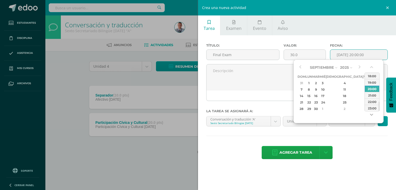
click at [372, 114] on button "button" at bounding box center [372, 116] width 5 height 8
click at [370, 109] on div "4" at bounding box center [372, 109] width 5 height 6
click at [370, 109] on div "1" at bounding box center [372, 109] width 5 height 6
click at [325, 95] on div "12" at bounding box center [322, 96] width 5 height 6
type input "2025-11-12 20:00"
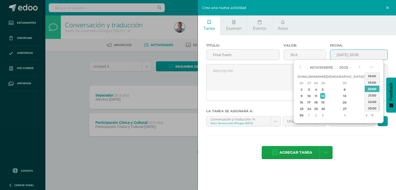
click at [367, 144] on div "Título: Final Exam Valor: 30.0 Fecha: 2025-11-12 20:00 La tarea se asignará a: …" at bounding box center [297, 101] width 198 height 133
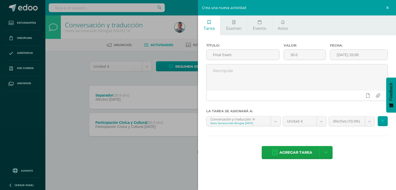
click at [382, 42] on div "Título: Final Exam Valor: 30.0 Fecha: 2025-11-12 20:00 La tarea se asignará a: …" at bounding box center [297, 101] width 198 height 133
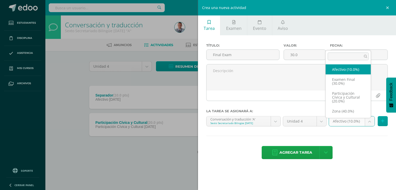
click at [369, 121] on body "Tarea asignada exitosamente Estudiantes Disciplina Asistencia Mis cursos Archiv…" at bounding box center [198, 85] width 396 height 171
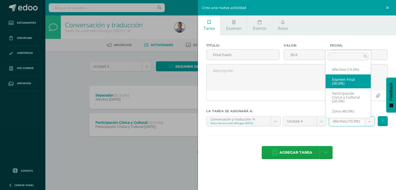
select select "77796"
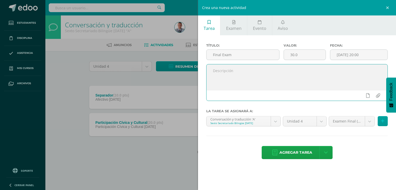
click at [214, 69] on textarea at bounding box center [297, 77] width 181 height 26
click at [214, 70] on textarea "according to check list" at bounding box center [297, 77] width 181 height 26
click at [251, 71] on textarea "According to check list" at bounding box center [297, 77] width 181 height 26
click at [277, 72] on textarea "According to check list" at bounding box center [297, 77] width 181 height 26
type textarea "According to check list"
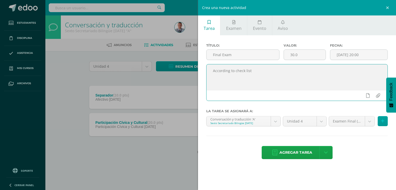
click at [343, 144] on div "Título: Final Exam Valor: 30.0 Fecha: 2025-11-12 20:00 According to check list …" at bounding box center [297, 101] width 198 height 133
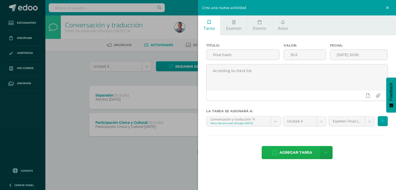
click at [304, 153] on span "Agregar tarea" at bounding box center [296, 153] width 33 height 13
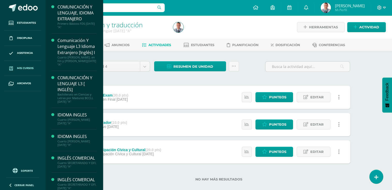
click at [31, 68] on span "Mis cursos" at bounding box center [25, 68] width 17 height 4
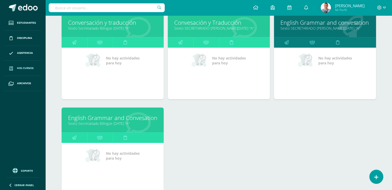
scroll to position [660, 0]
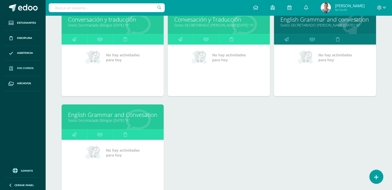
click at [121, 113] on link "English Grammar and Convesation" at bounding box center [112, 115] width 89 height 8
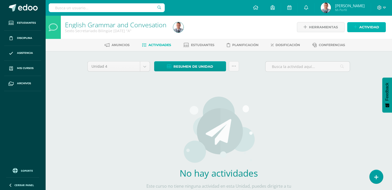
click at [359, 26] on link "Actividad" at bounding box center [366, 27] width 39 height 10
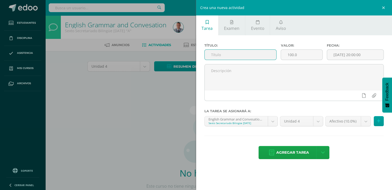
click at [212, 54] on input "text" at bounding box center [241, 55] width 72 height 10
type input "Separador"
click at [292, 55] on input "100.0" at bounding box center [301, 55] width 41 height 10
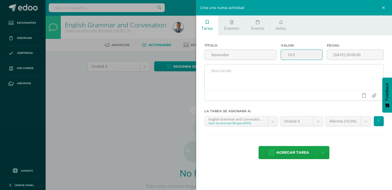
type input "10.0"
click at [319, 72] on textarea at bounding box center [294, 77] width 179 height 26
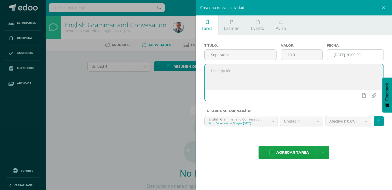
click at [371, 55] on input "[DATE] 20:00:00" at bounding box center [355, 55] width 57 height 10
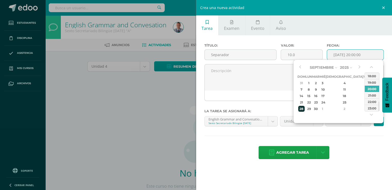
click at [301, 110] on div "28" at bounding box center [301, 109] width 6 height 6
type input "2025-09-28 20:00"
click at [353, 155] on div "Agregar tarea Agregar tarea y ocultar" at bounding box center [295, 153] width 180 height 14
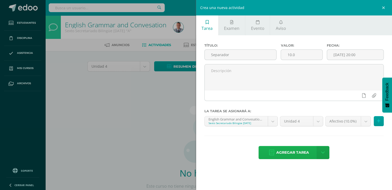
click at [290, 151] on span "Agregar tarea" at bounding box center [292, 153] width 33 height 13
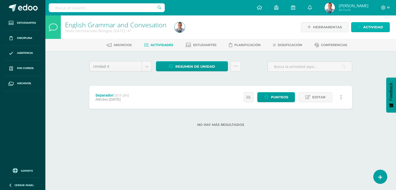
click at [365, 26] on span "Actividad" at bounding box center [373, 27] width 20 height 10
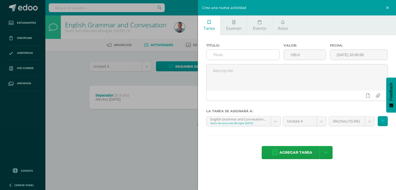
click at [218, 54] on input "text" at bounding box center [243, 55] width 73 height 10
type input "Participación Cívica y Cultural"
click at [294, 55] on input "100.0" at bounding box center [305, 55] width 42 height 10
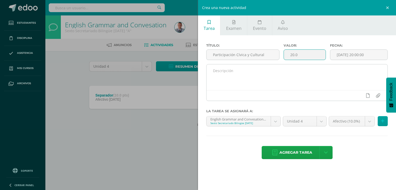
type input "20.0"
click at [331, 66] on textarea at bounding box center [297, 77] width 181 height 26
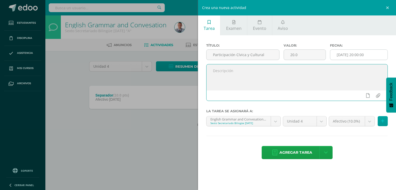
click at [374, 55] on input "[DATE] 20:00:00" at bounding box center [358, 55] width 57 height 10
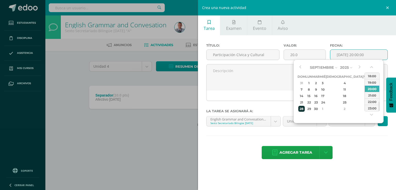
click at [302, 109] on div "28" at bounding box center [301, 109] width 6 height 6
type input "2025-09-28 20:00"
click at [358, 152] on div "Agregar tarea Agregar tarea y ocultar" at bounding box center [297, 153] width 182 height 14
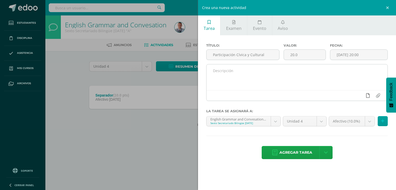
click at [368, 95] on icon at bounding box center [368, 95] width 4 height 5
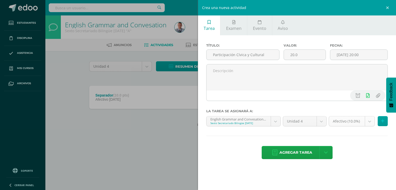
click at [368, 121] on body "Tarea asignada exitosamente Estudiantes Disciplina Asistencia Mis cursos Archiv…" at bounding box center [198, 71] width 396 height 143
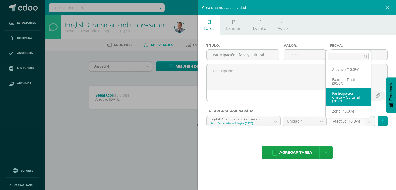
select select "77786"
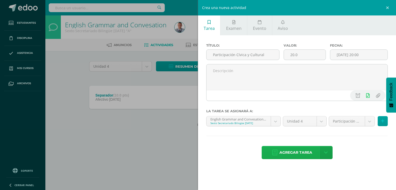
click at [298, 153] on span "Agregar tarea" at bounding box center [296, 153] width 33 height 13
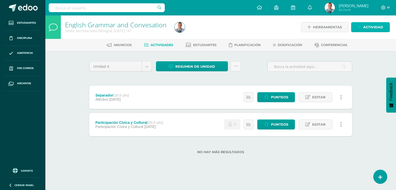
click at [376, 27] on span "Actividad" at bounding box center [373, 27] width 20 height 10
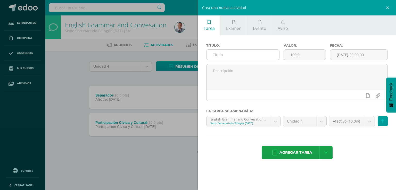
click at [223, 54] on input "text" at bounding box center [243, 55] width 73 height 10
type input "Final Exam"
click at [295, 56] on input "100.0" at bounding box center [305, 55] width 42 height 10
type input "30.0"
click at [376, 56] on input "[DATE] 20:00:00" at bounding box center [358, 55] width 57 height 10
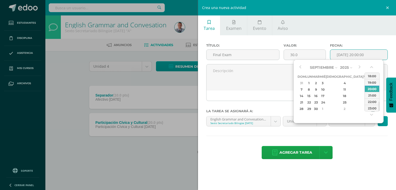
click at [370, 110] on div "4" at bounding box center [372, 109] width 5 height 6
click at [370, 110] on div "1" at bounding box center [372, 109] width 5 height 6
click at [325, 96] on div "12" at bounding box center [322, 96] width 5 height 6
type input "2025-11-12 20:00"
click at [356, 140] on div "Título: Final Exam Valor: 30.0 Fecha: 2025-11-12 20:00 La tarea se asignará a: …" at bounding box center [297, 101] width 198 height 133
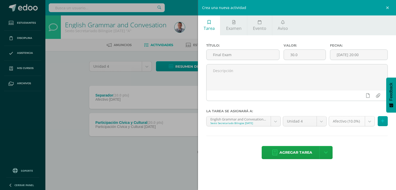
click at [371, 122] on body "Tarea asignada exitosamente Estudiantes Disciplina Asistencia Mis cursos Archiv…" at bounding box center [198, 85] width 396 height 171
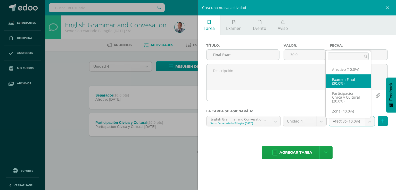
select select "77785"
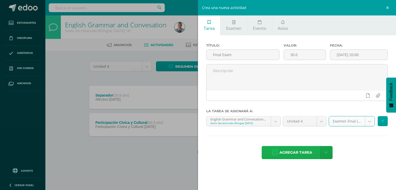
click at [304, 152] on span "Agregar tarea" at bounding box center [296, 153] width 33 height 13
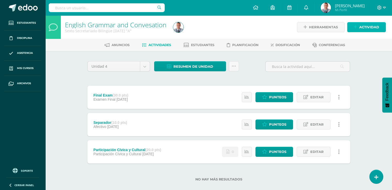
click at [373, 27] on span "Actividad" at bounding box center [370, 27] width 20 height 10
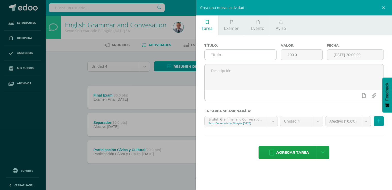
click at [214, 56] on input "text" at bounding box center [241, 55] width 72 height 10
type input "Grammar exercises"
click at [292, 54] on input "100.0" at bounding box center [301, 55] width 41 height 10
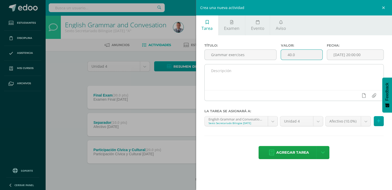
type input "40.0"
click at [314, 83] on textarea at bounding box center [294, 77] width 179 height 26
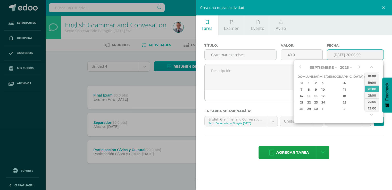
click at [370, 56] on input "[DATE] 20:00:00" at bounding box center [355, 55] width 57 height 10
click at [370, 107] on div "4" at bounding box center [372, 109] width 5 height 6
click at [301, 108] on div "26" at bounding box center [301, 109] width 6 height 6
type input "[DATE] 20:00"
click at [353, 145] on div "Título: Grammar exercises Valor: 40.0 Fecha: [DATE] 20:00 La tarea se asignará …" at bounding box center [294, 101] width 196 height 133
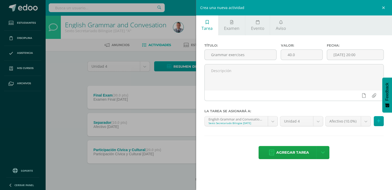
click at [351, 44] on label "Fecha:" at bounding box center [355, 46] width 57 height 4
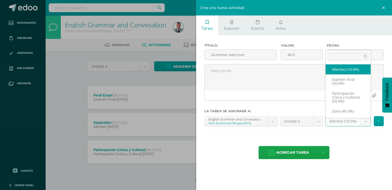
click at [367, 122] on body "Tarea asignada exitosamente Estudiantes Disciplina Asistencia Mis cursos Archiv…" at bounding box center [196, 99] width 392 height 198
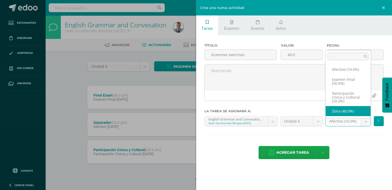
select select "77787"
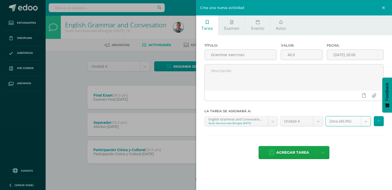
click at [368, 148] on div "Agregar tarea Agregar tarea y ocultar" at bounding box center [295, 153] width 180 height 14
click at [299, 152] on span "Agregar tarea" at bounding box center [292, 153] width 33 height 13
